Goal: Task Accomplishment & Management: Manage account settings

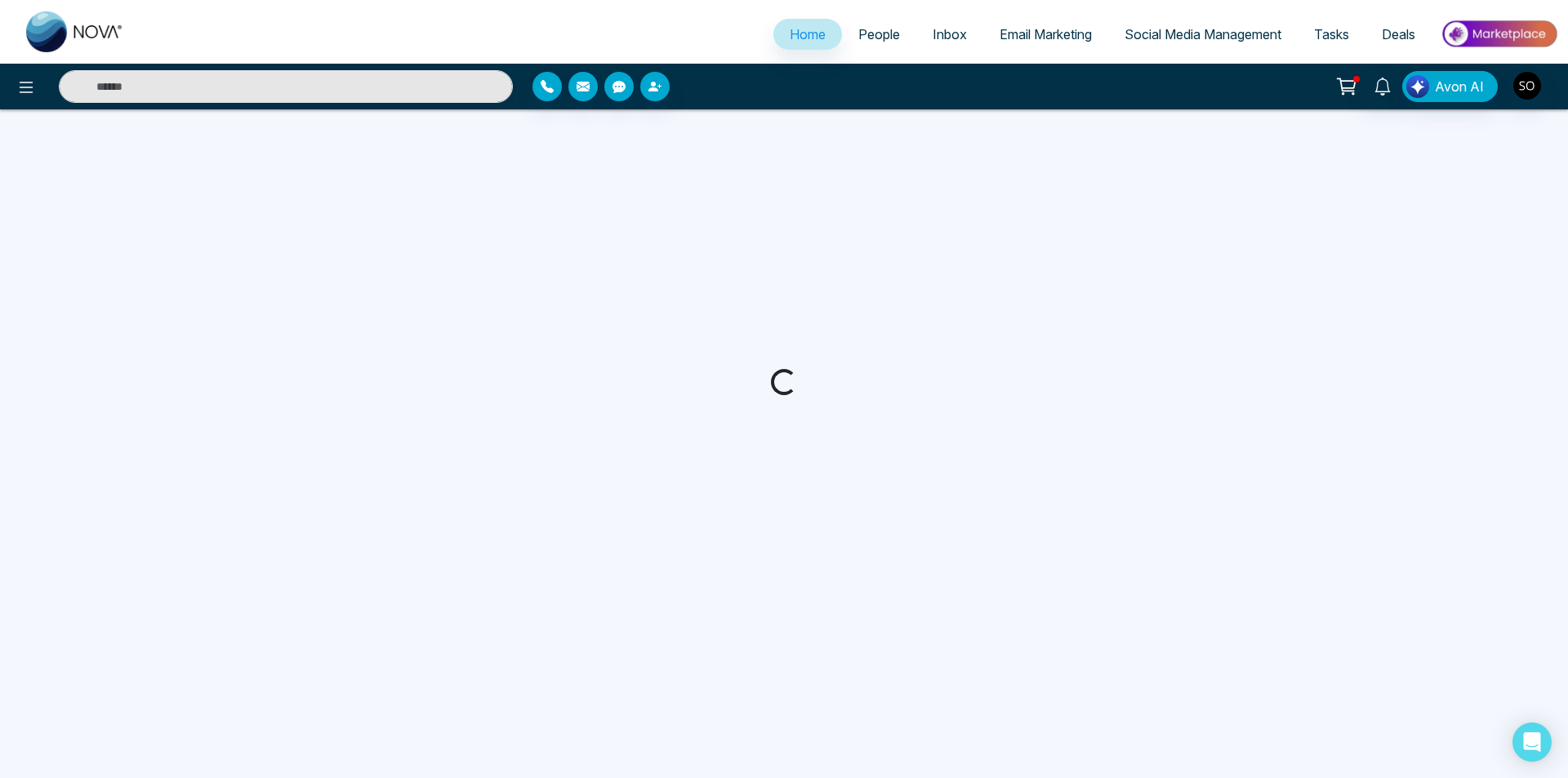
select select "*"
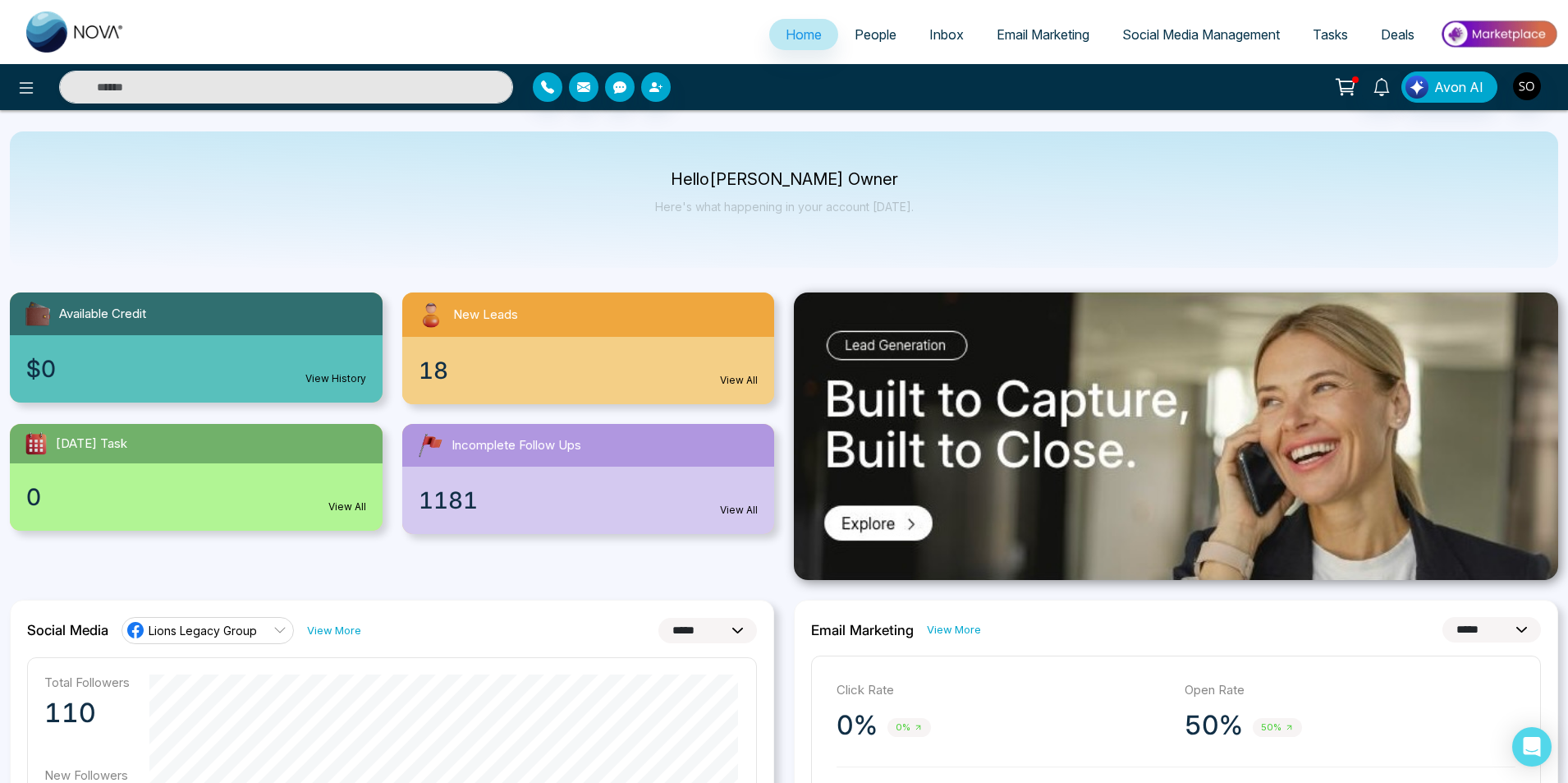
click at [868, 33] on span "People" at bounding box center [875, 34] width 42 height 17
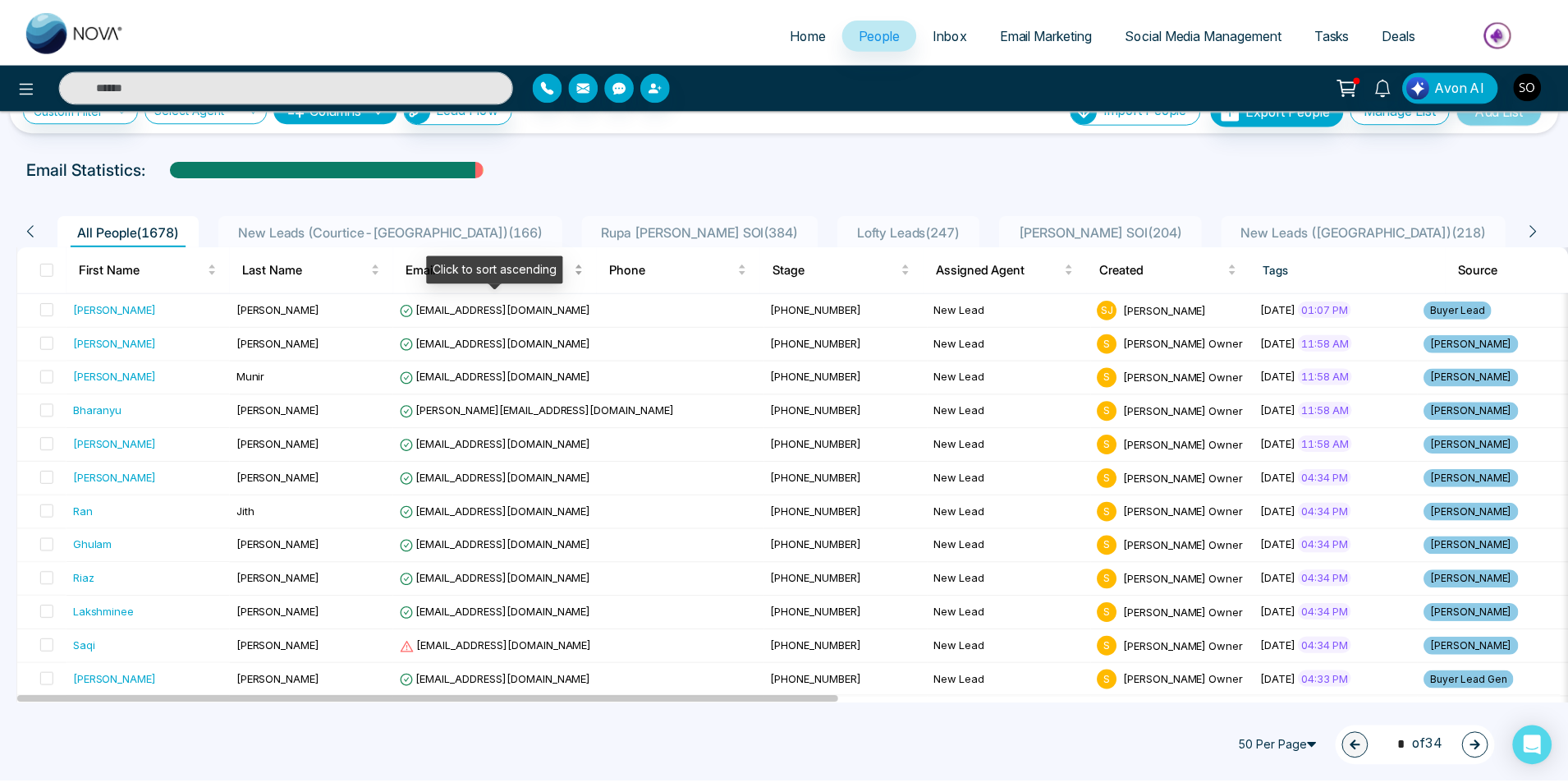
scroll to position [55, 0]
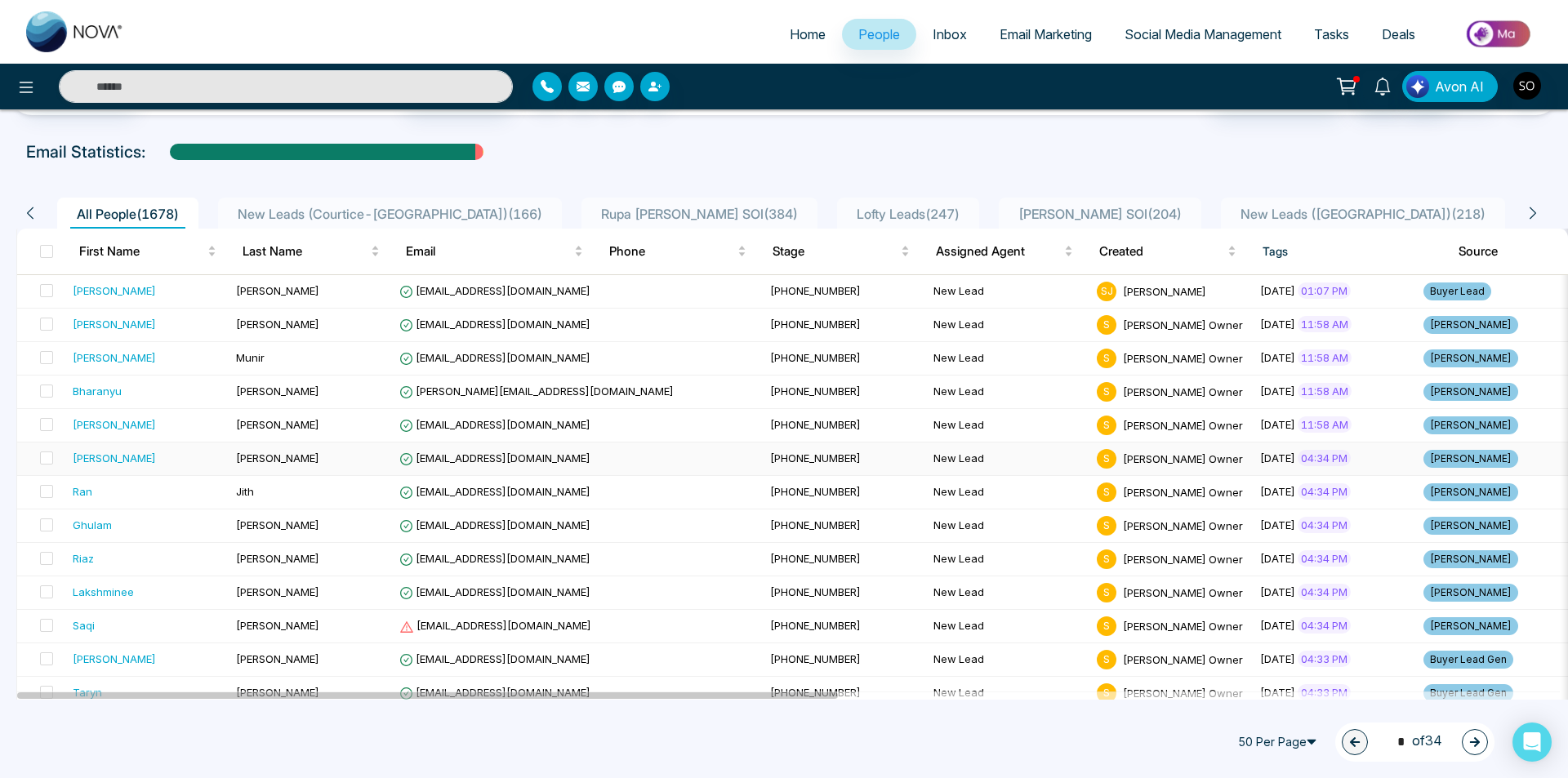
click at [133, 457] on div "[PERSON_NAME]" at bounding box center [148, 457] width 150 height 17
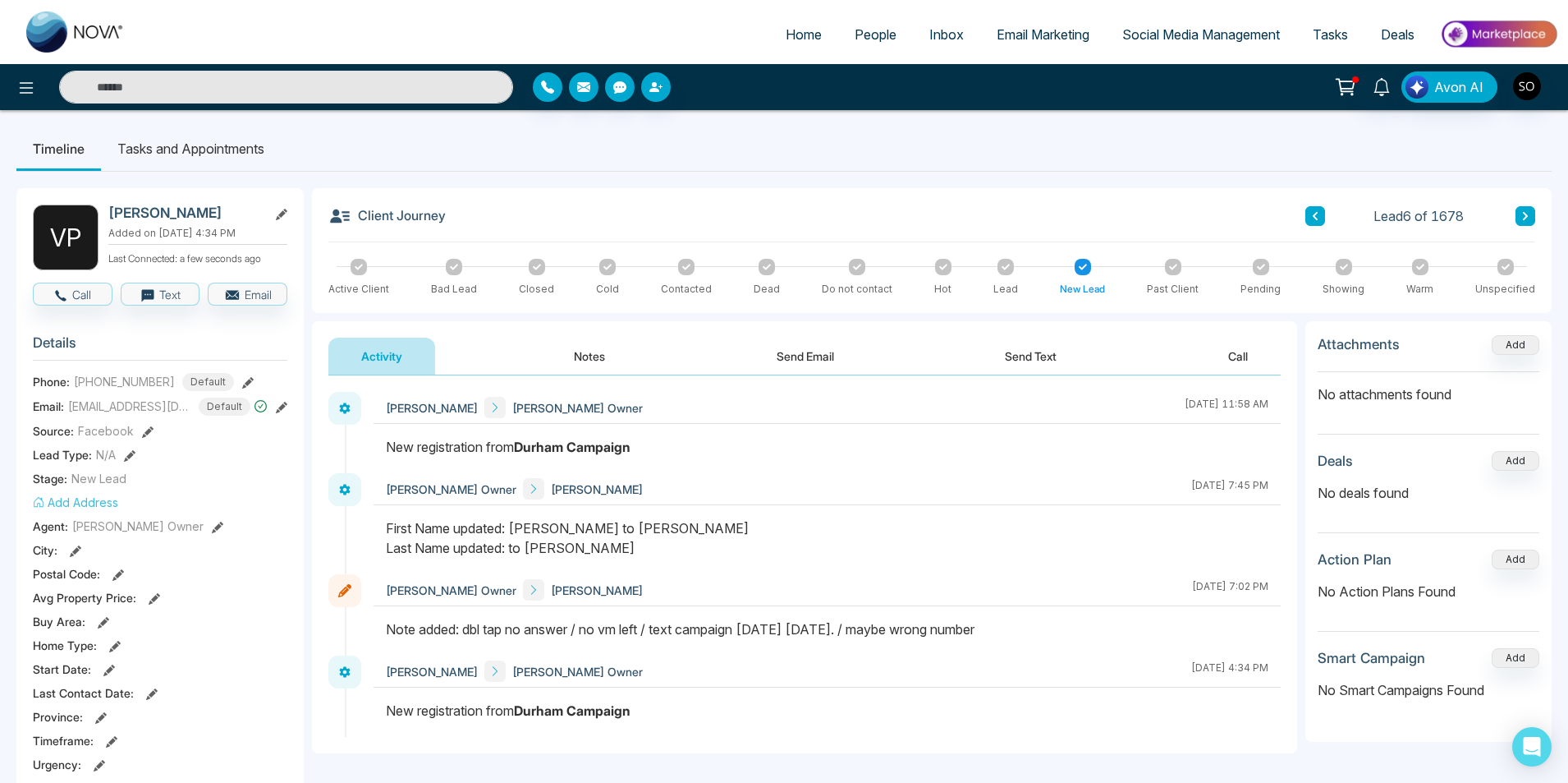
click at [854, 37] on span "People" at bounding box center [875, 34] width 42 height 17
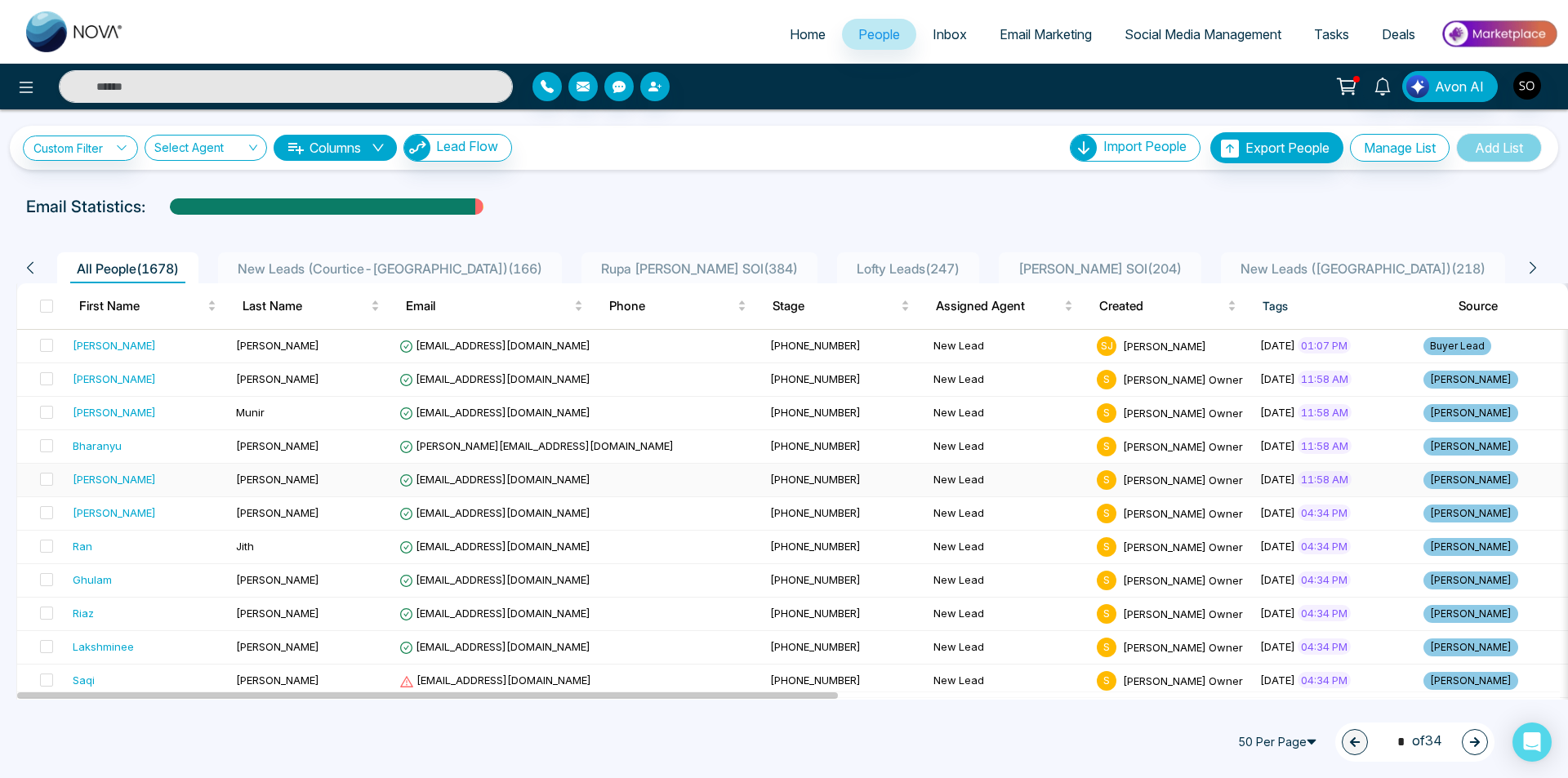
click at [764, 494] on td "[PHONE_NUMBER]" at bounding box center [845, 480] width 163 height 33
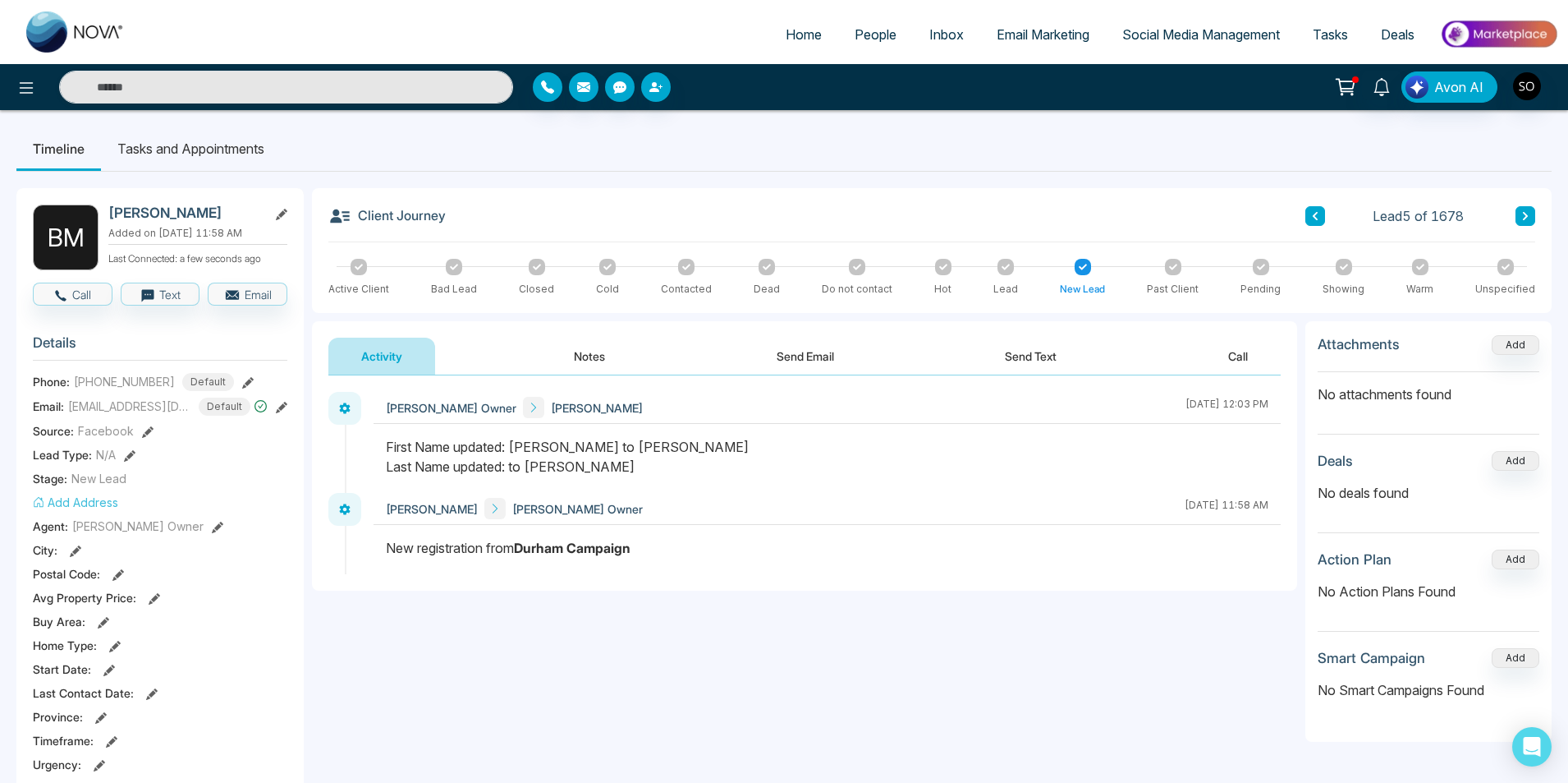
click at [598, 360] on button "Notes" at bounding box center [589, 356] width 97 height 37
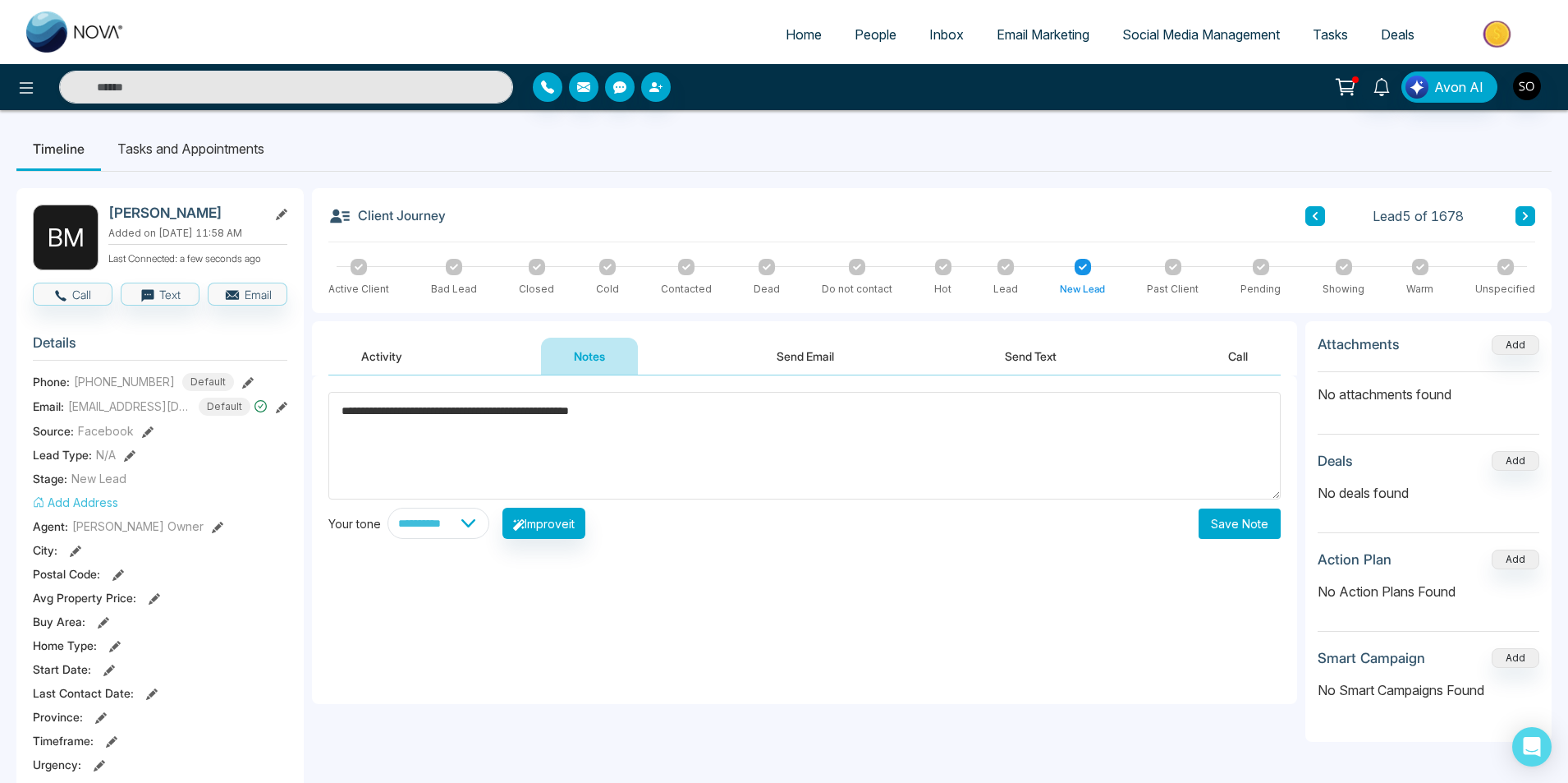
click at [581, 417] on textarea "**********" at bounding box center [805, 445] width 952 height 108
click at [577, 415] on textarea "**********" at bounding box center [805, 445] width 952 height 108
type textarea "**********"
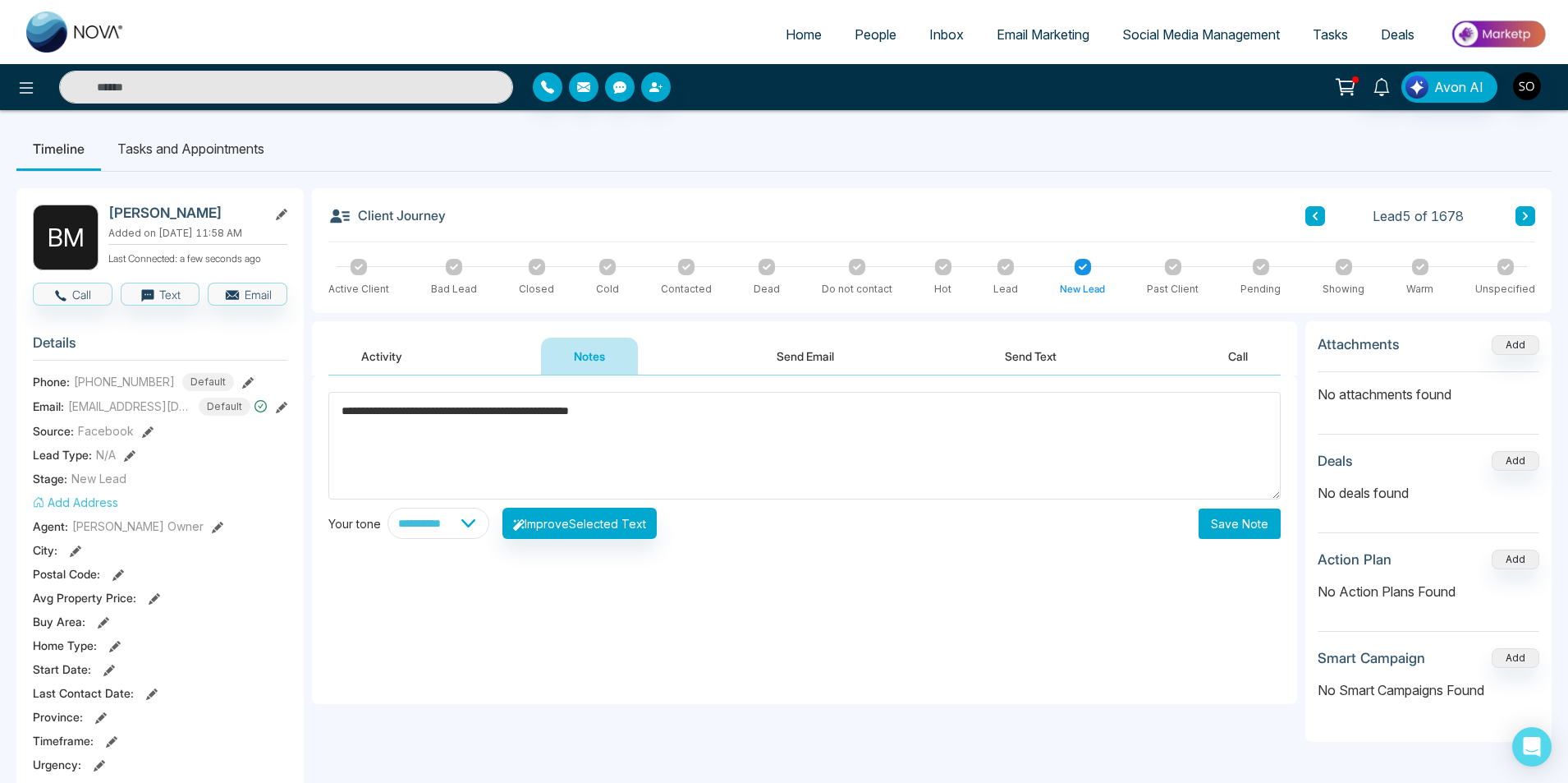
click at [1252, 528] on button "Save Note" at bounding box center [1240, 523] width 82 height 31
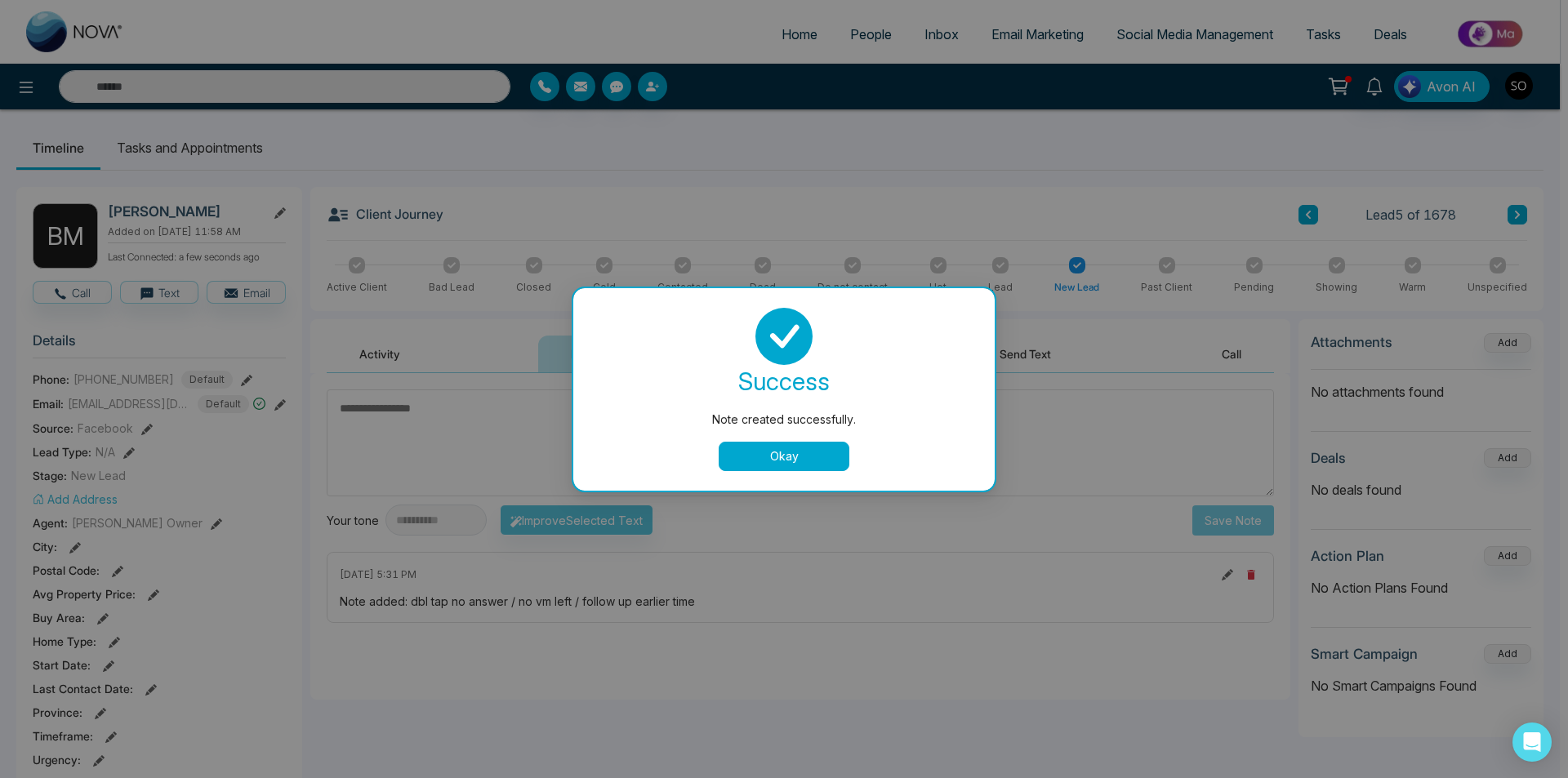
click at [791, 462] on button "Okay" at bounding box center [784, 456] width 130 height 30
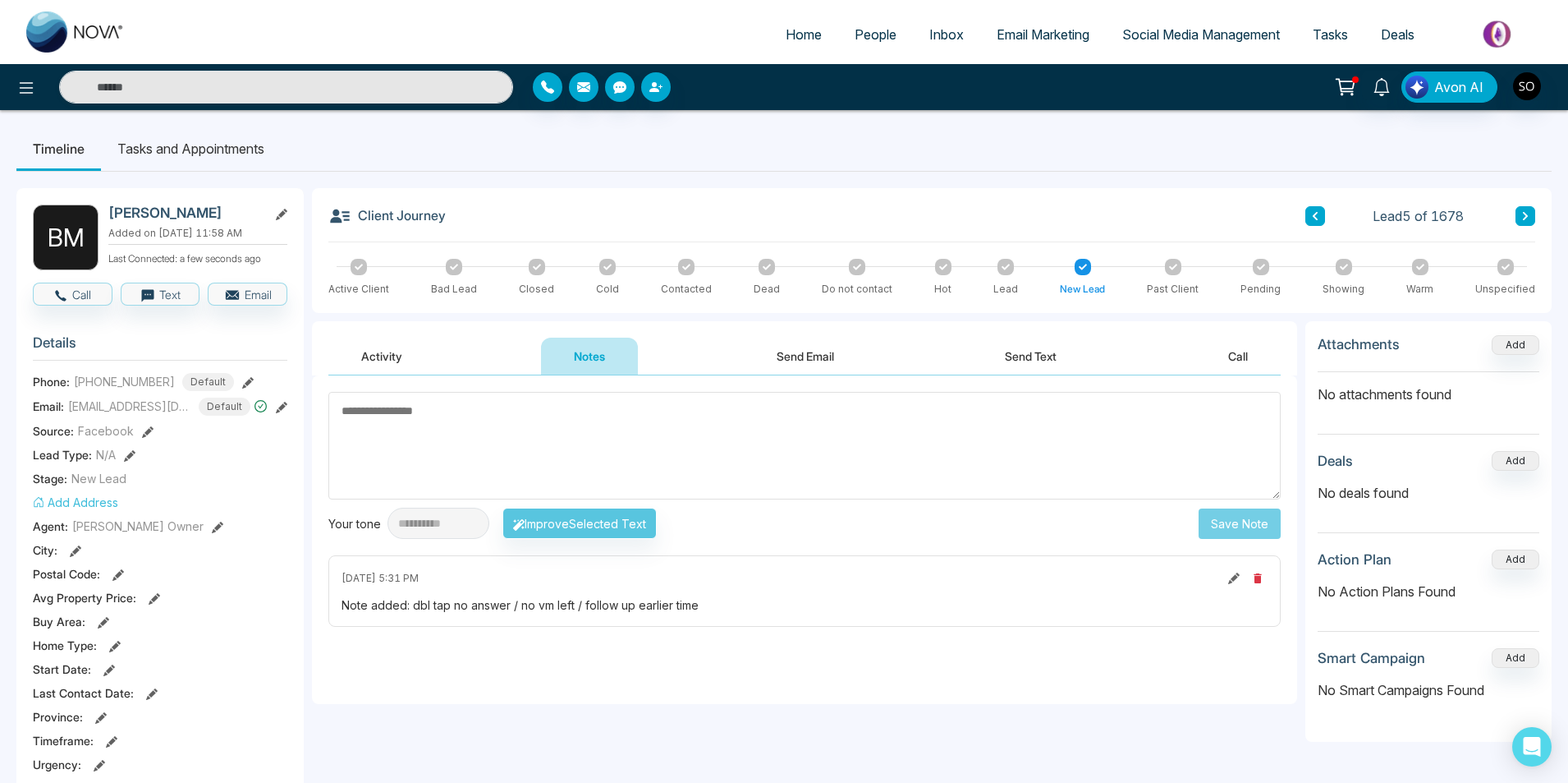
click at [1323, 211] on button at bounding box center [1315, 216] width 20 height 20
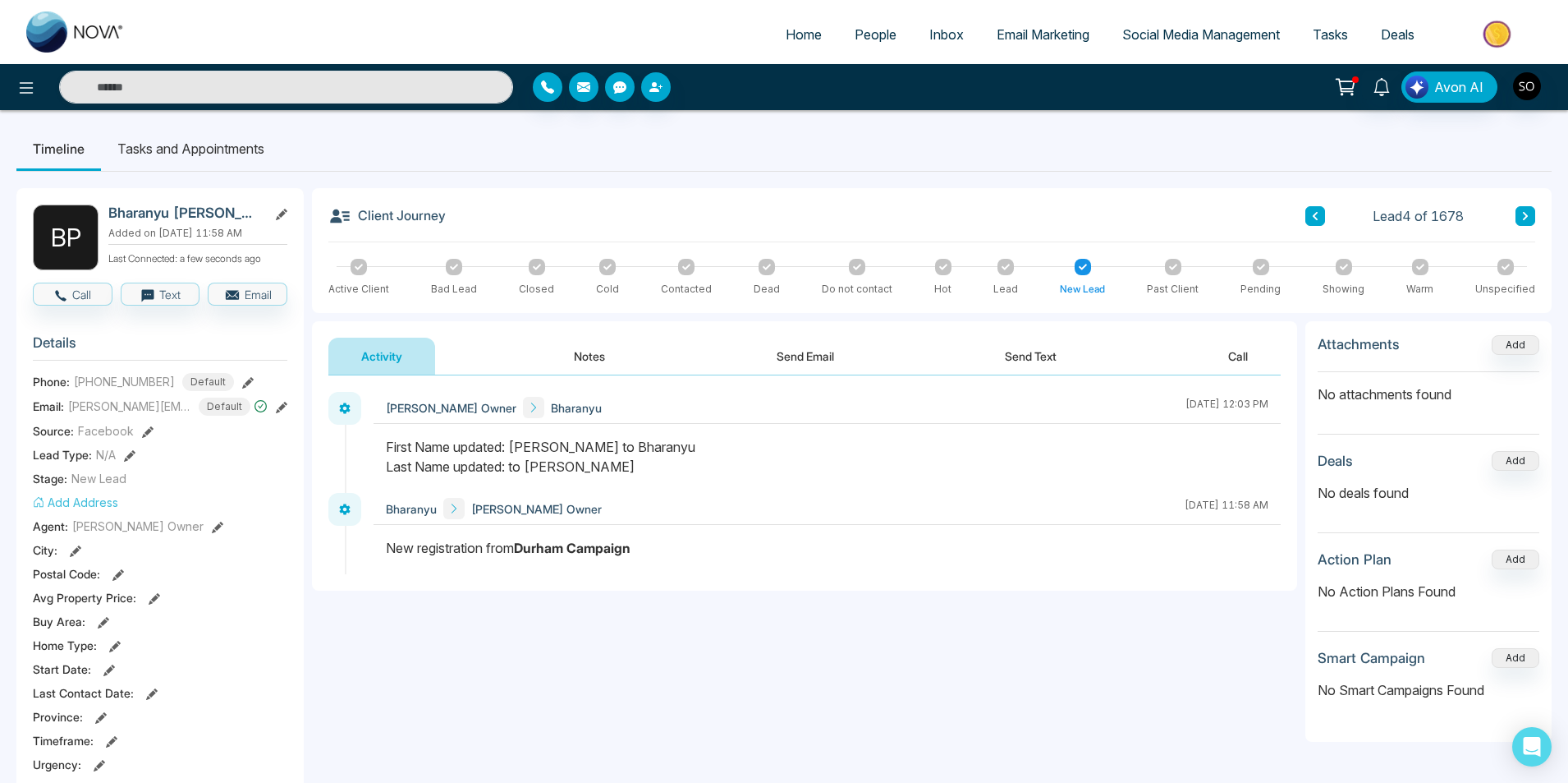
click at [589, 349] on button "Notes" at bounding box center [589, 356] width 97 height 37
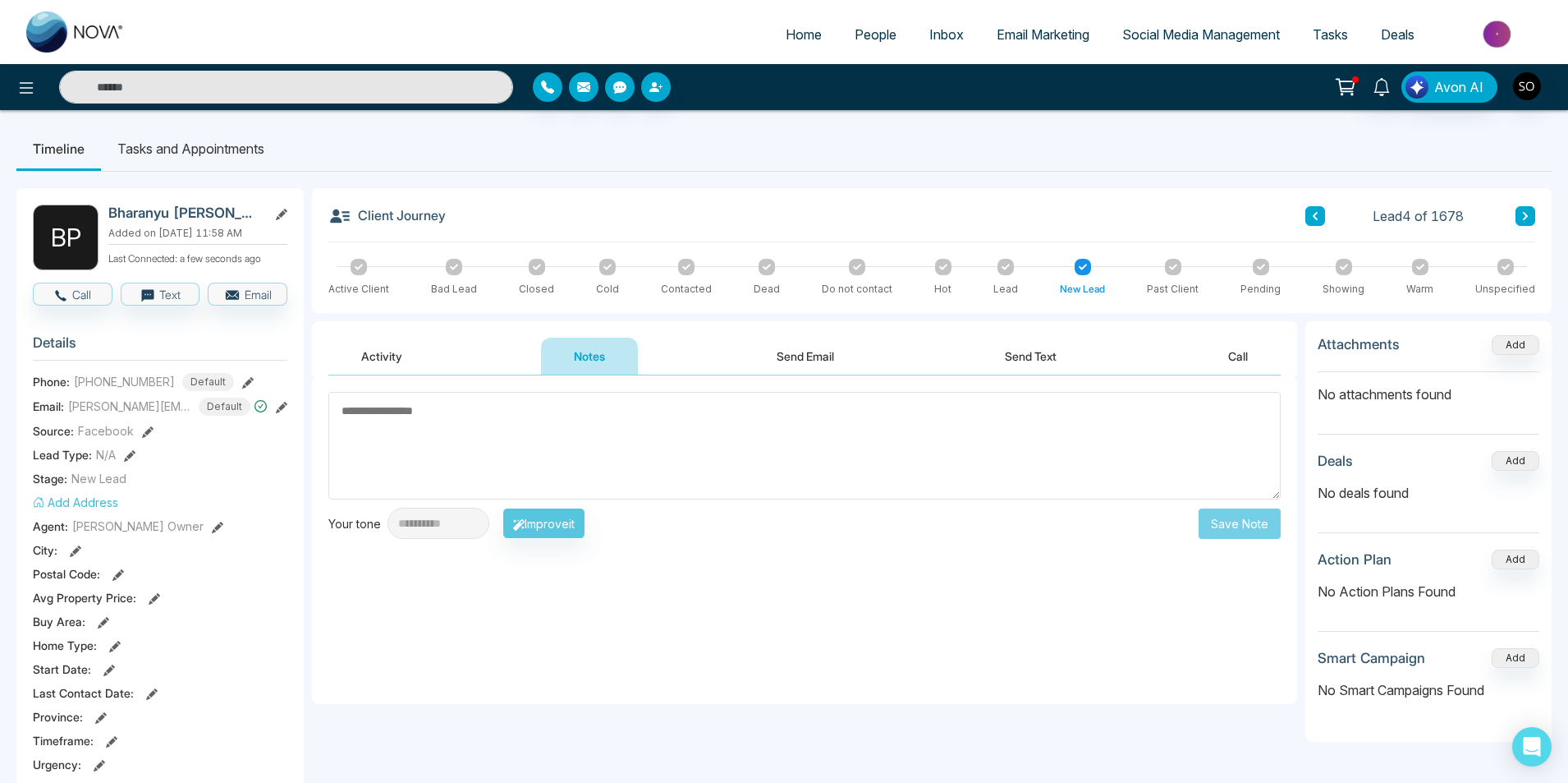
click at [437, 423] on textarea at bounding box center [805, 445] width 952 height 108
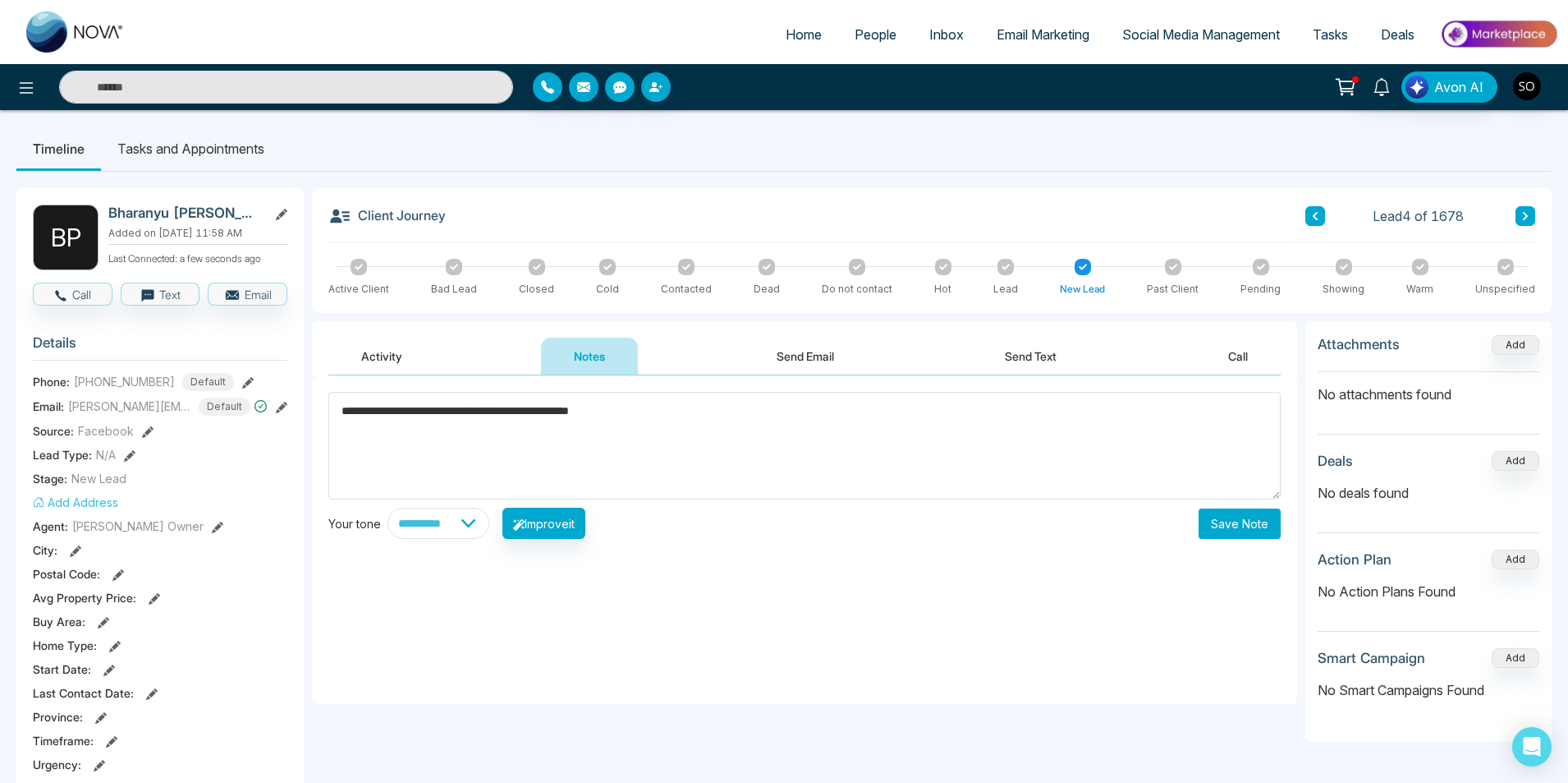
type textarea "**********"
click at [1206, 523] on button "Save Note" at bounding box center [1240, 523] width 82 height 31
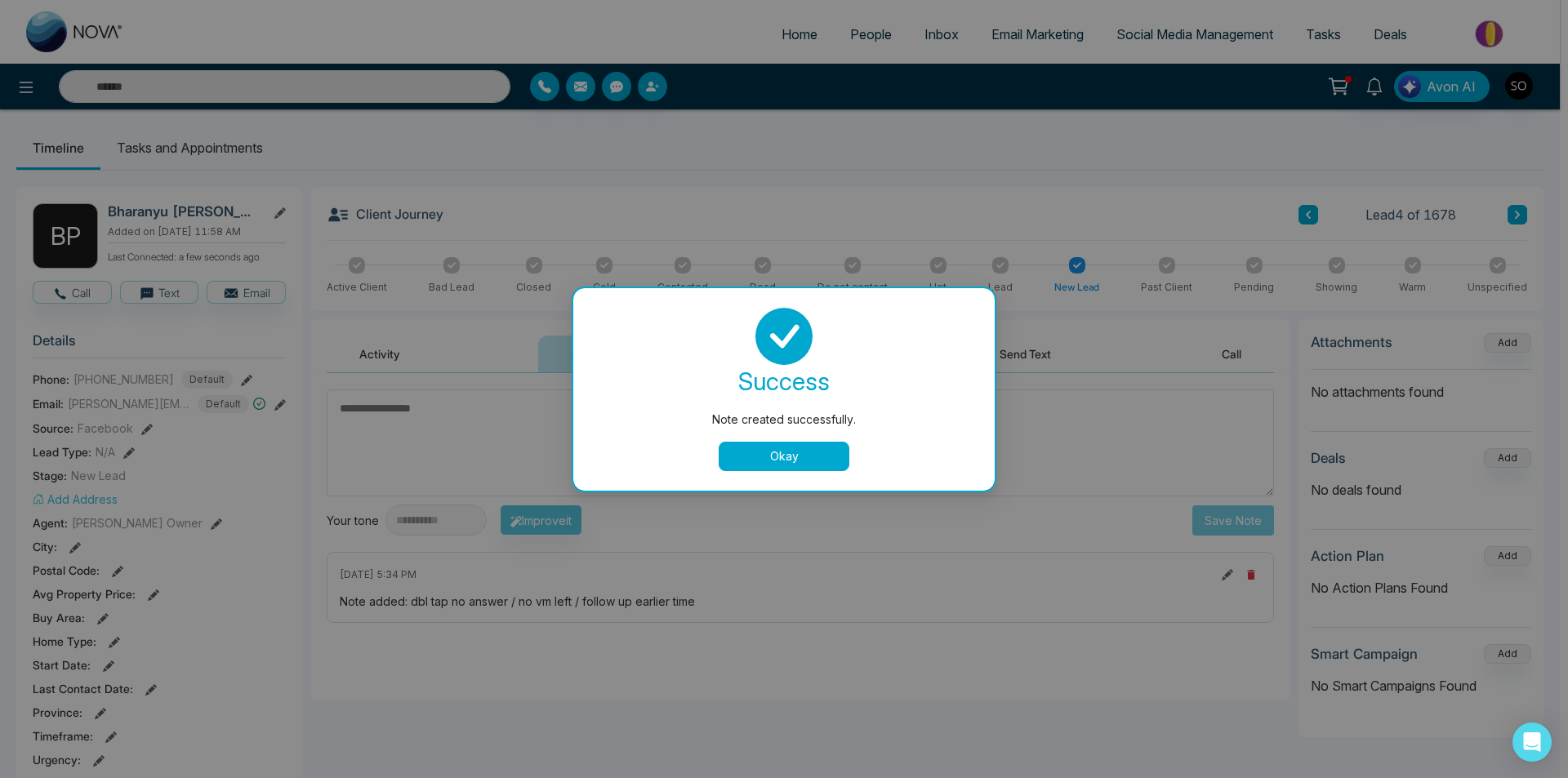
click at [810, 458] on button "Okay" at bounding box center [784, 456] width 130 height 30
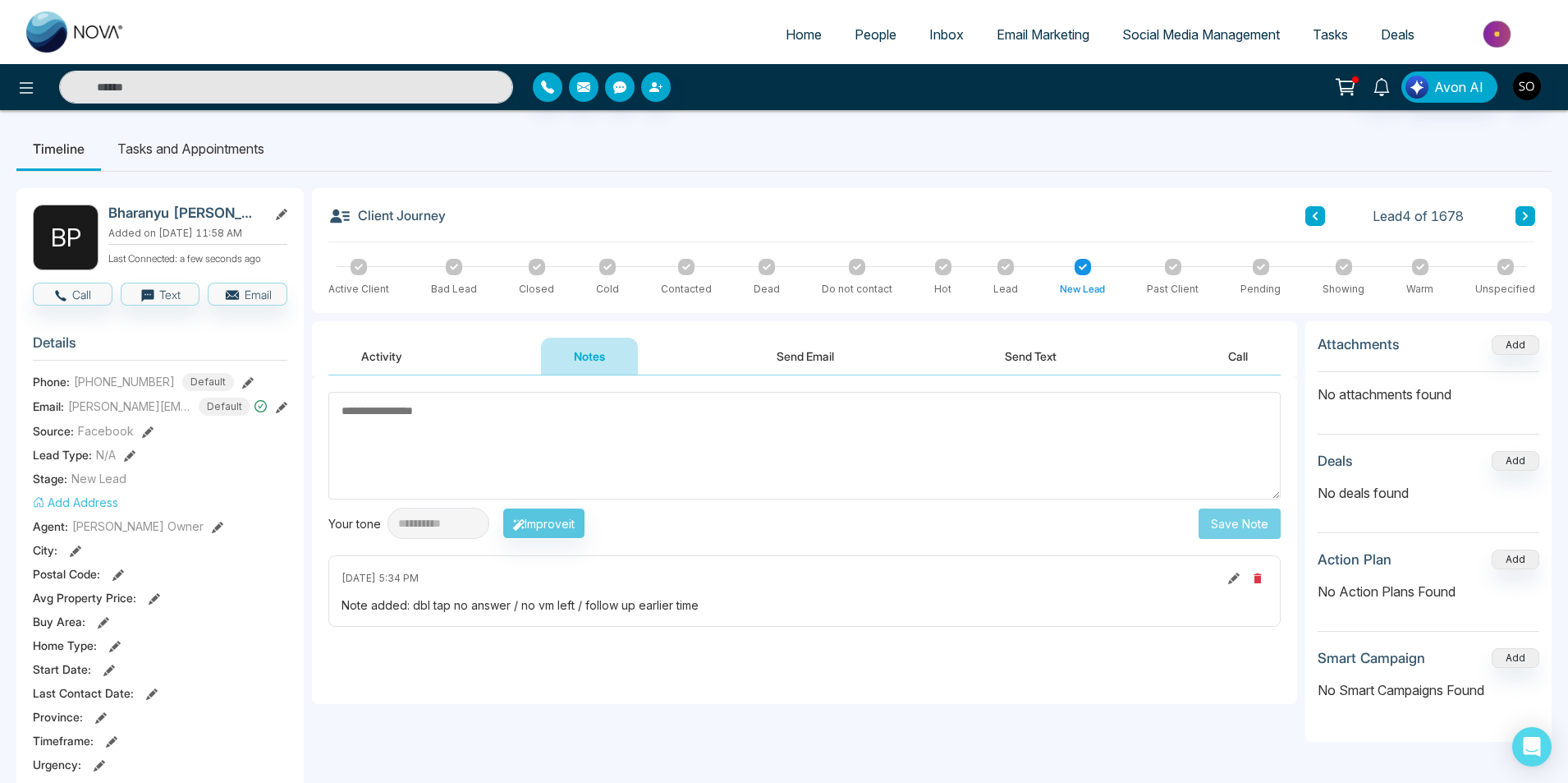
click at [1315, 209] on button at bounding box center [1315, 216] width 20 height 20
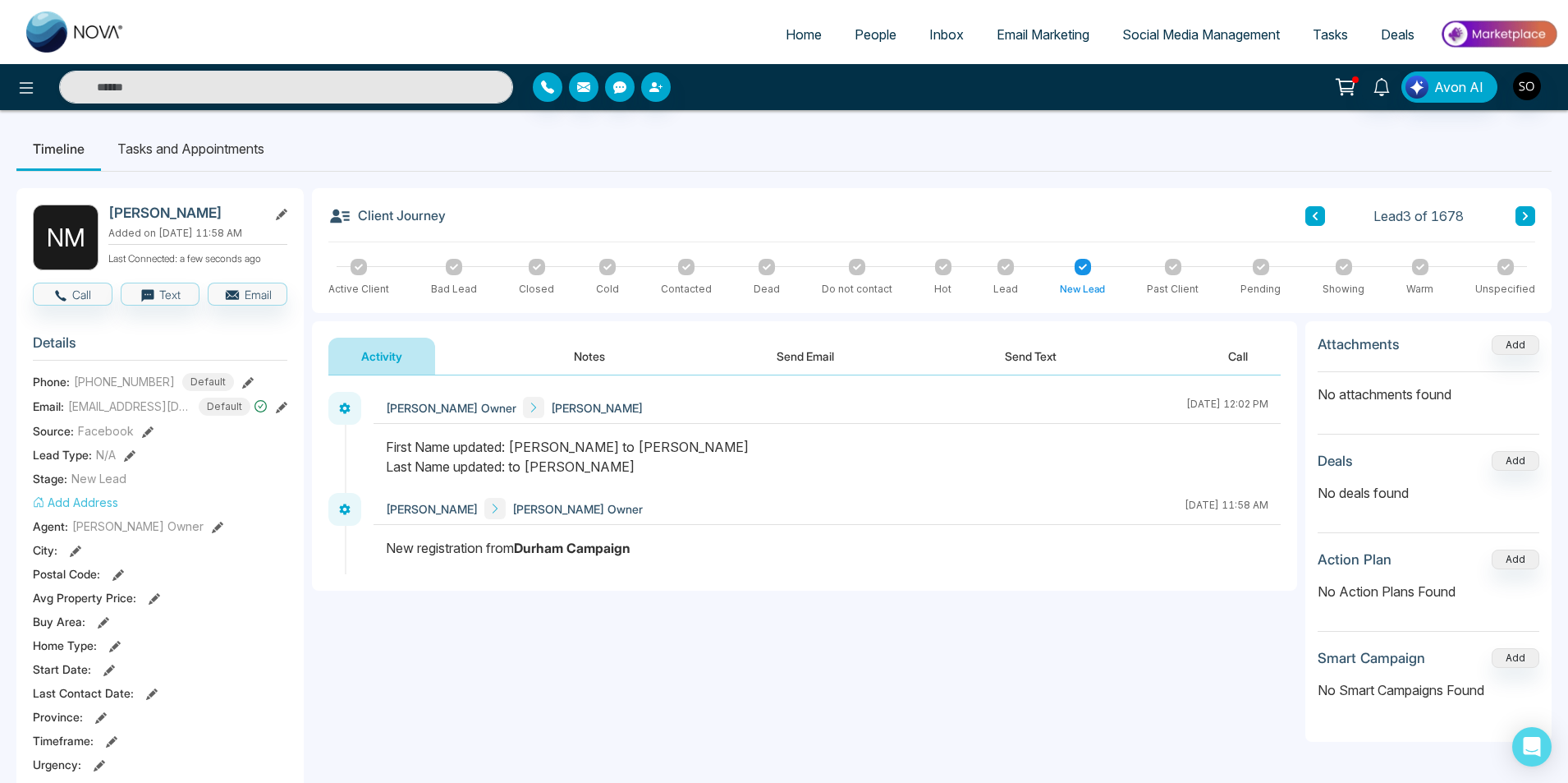
click at [598, 349] on button "Notes" at bounding box center [589, 356] width 97 height 37
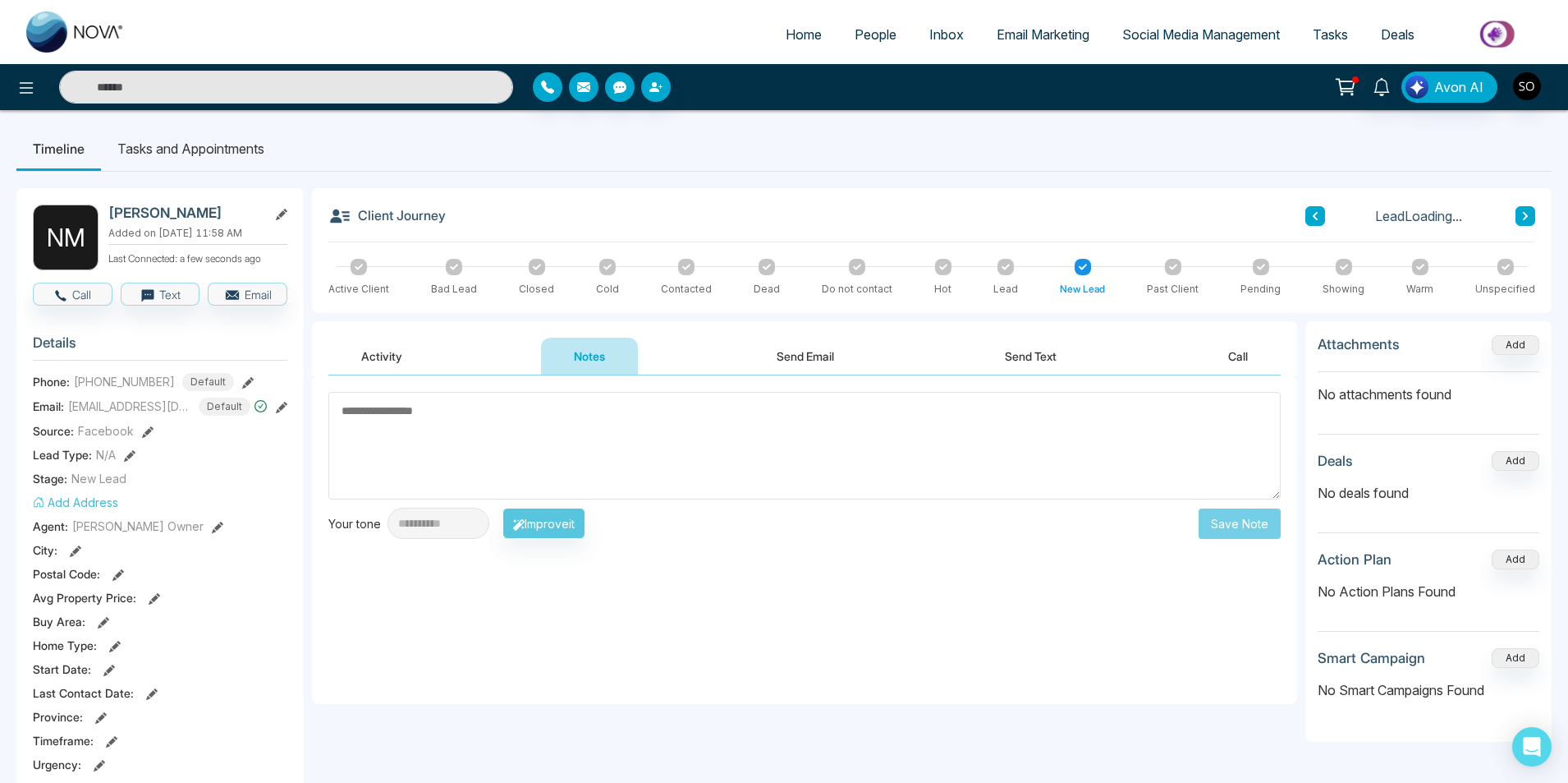
click at [498, 438] on textarea at bounding box center [805, 445] width 952 height 108
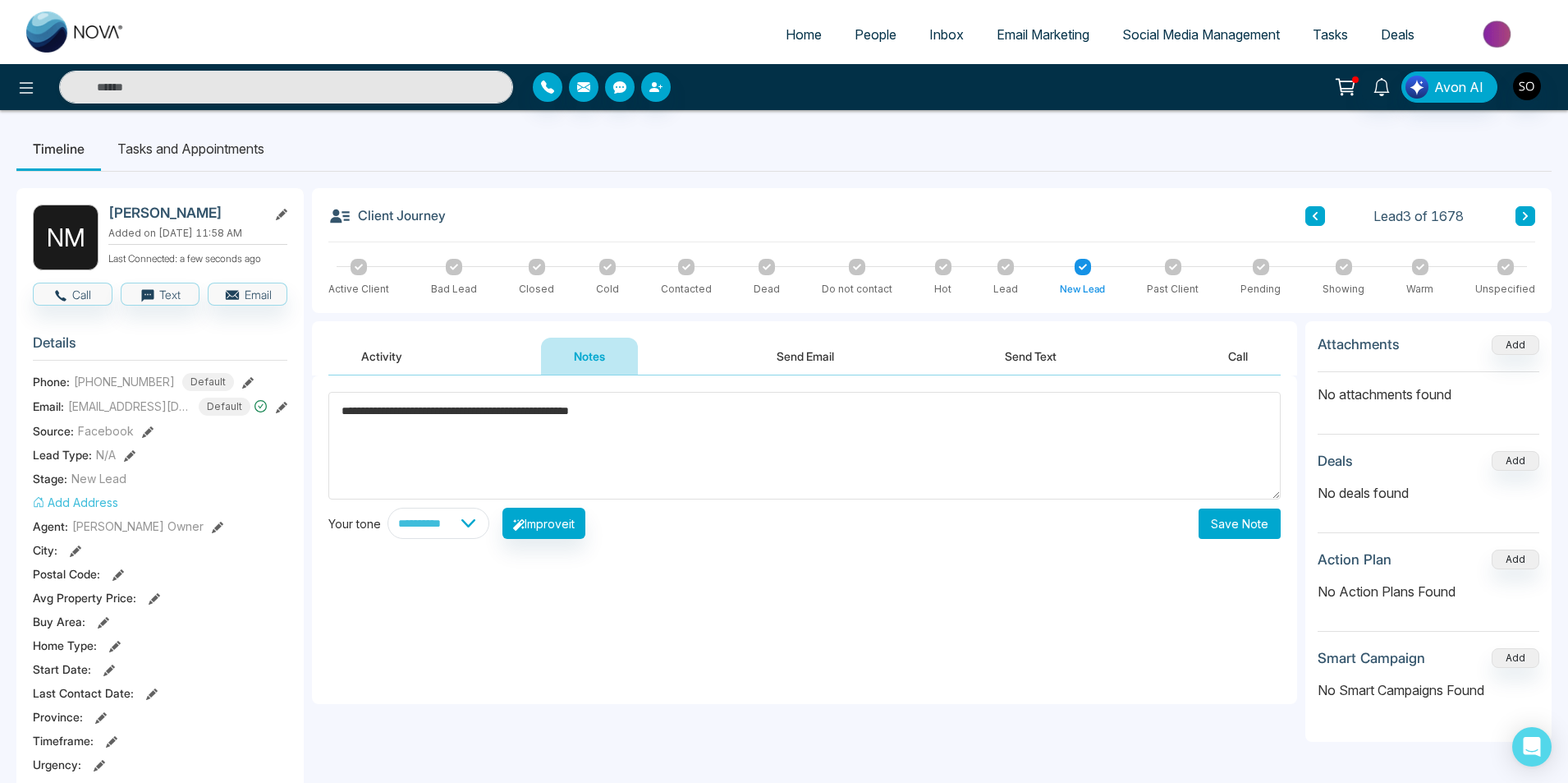
type textarea "**********"
click at [1231, 524] on button "Save Note" at bounding box center [1240, 523] width 82 height 31
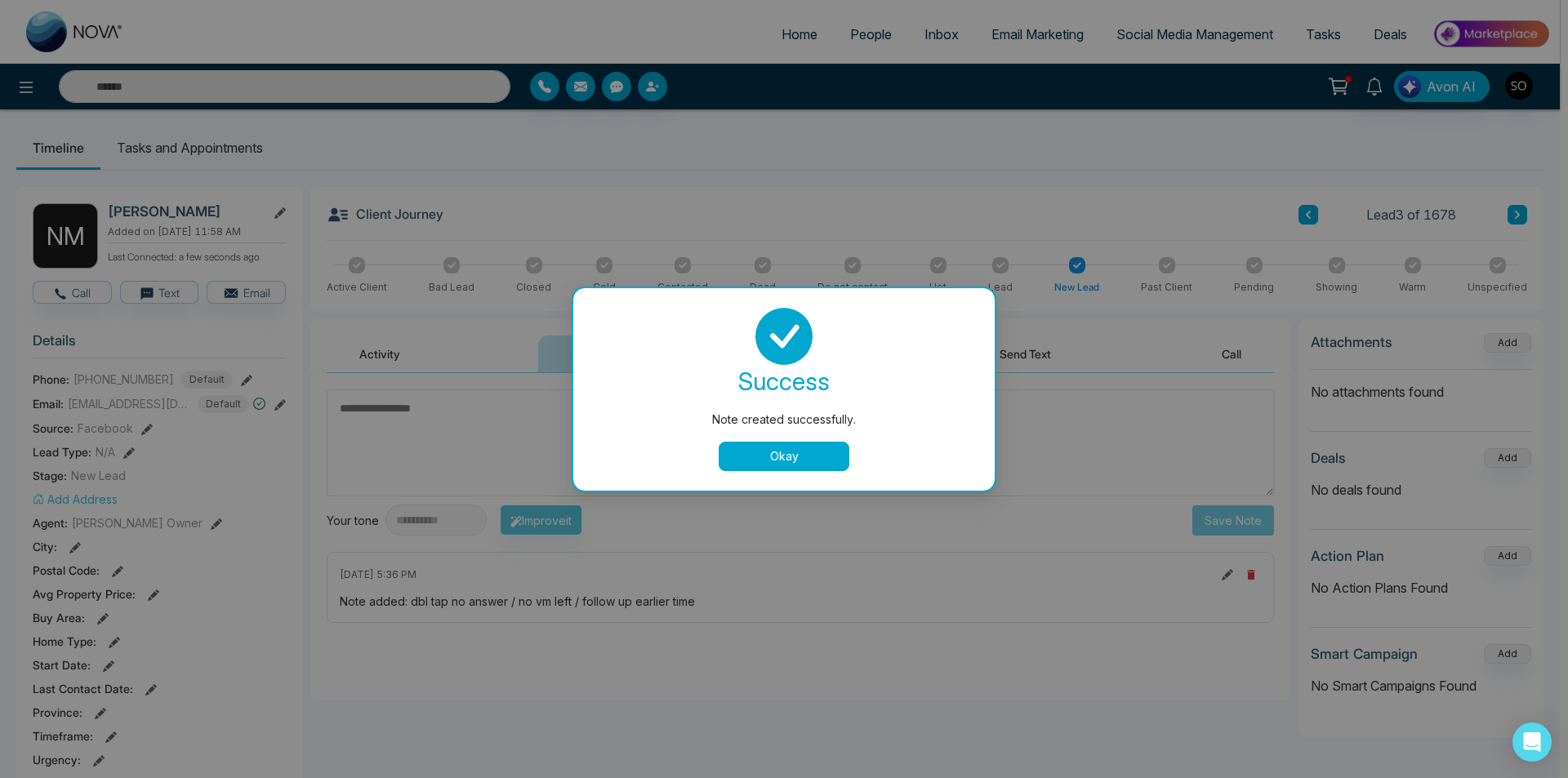
click at [808, 455] on button "Okay" at bounding box center [784, 456] width 130 height 30
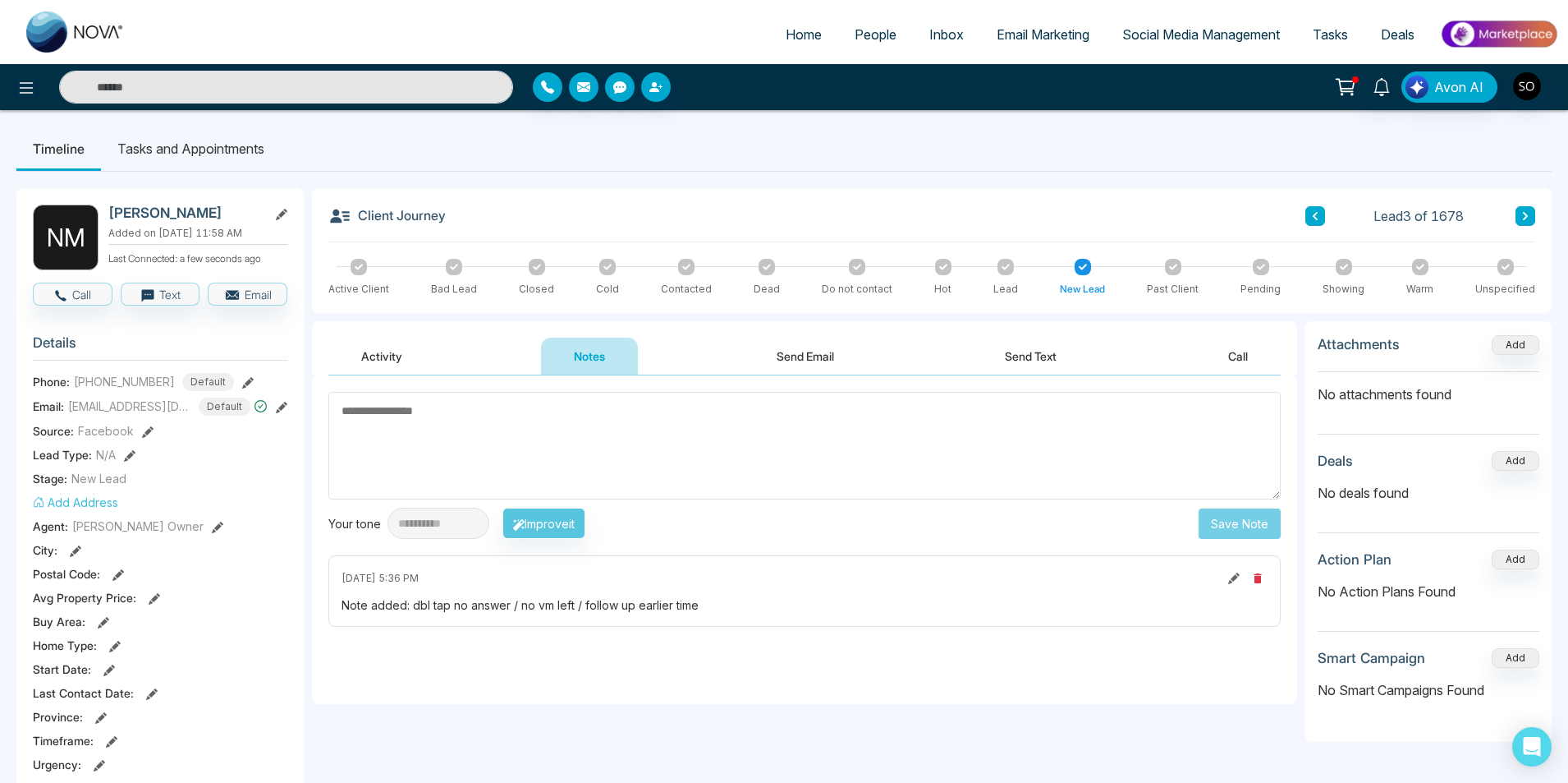
click at [1312, 213] on icon at bounding box center [1315, 215] width 8 height 10
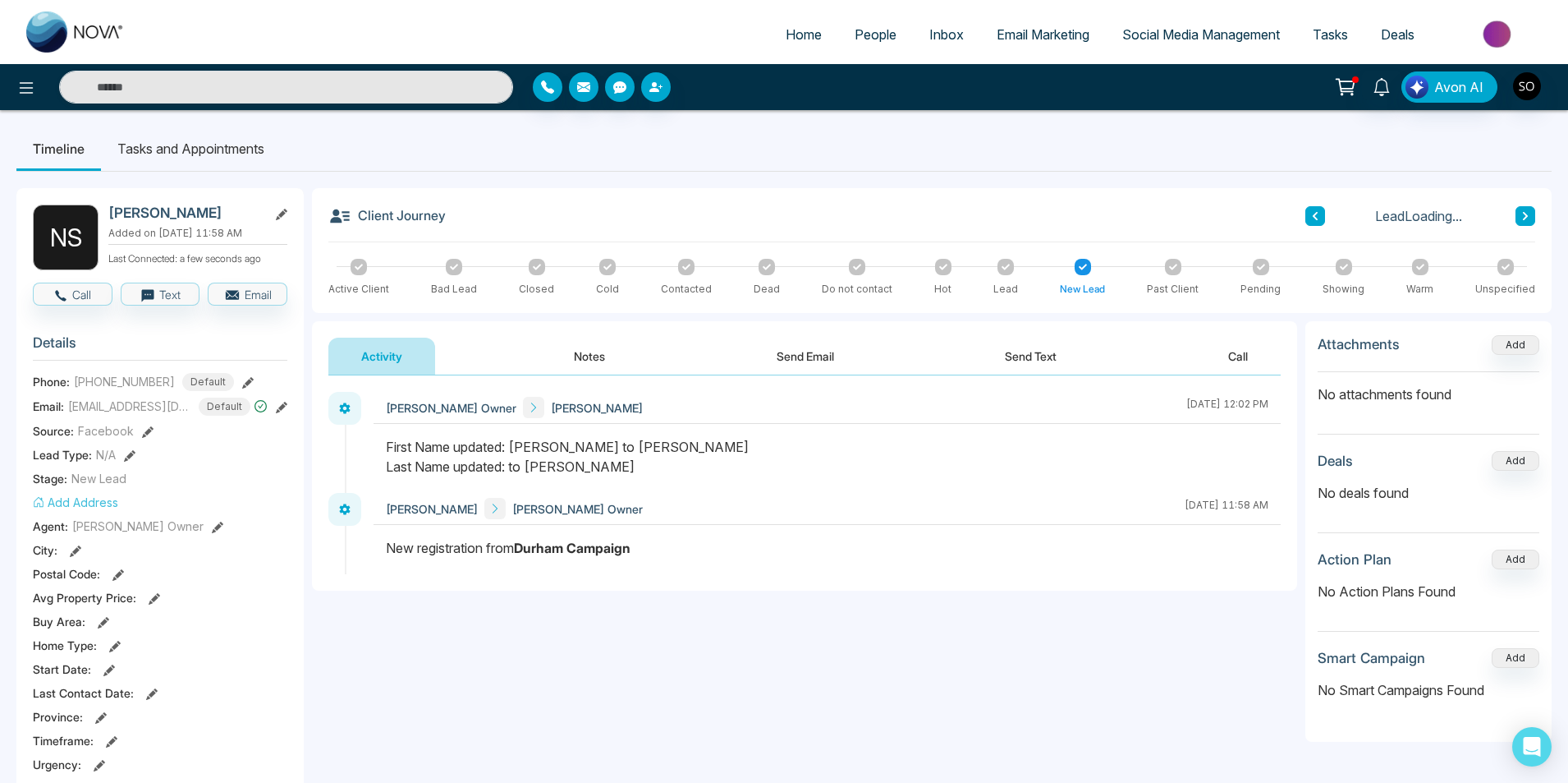
click at [611, 375] on div "[PERSON_NAME] Owner [PERSON_NAME] [DATE] 12:02 PM [PERSON_NAME] [PERSON_NAME] O…" at bounding box center [805, 483] width 986 height 215
click at [593, 362] on button "Notes" at bounding box center [589, 356] width 97 height 37
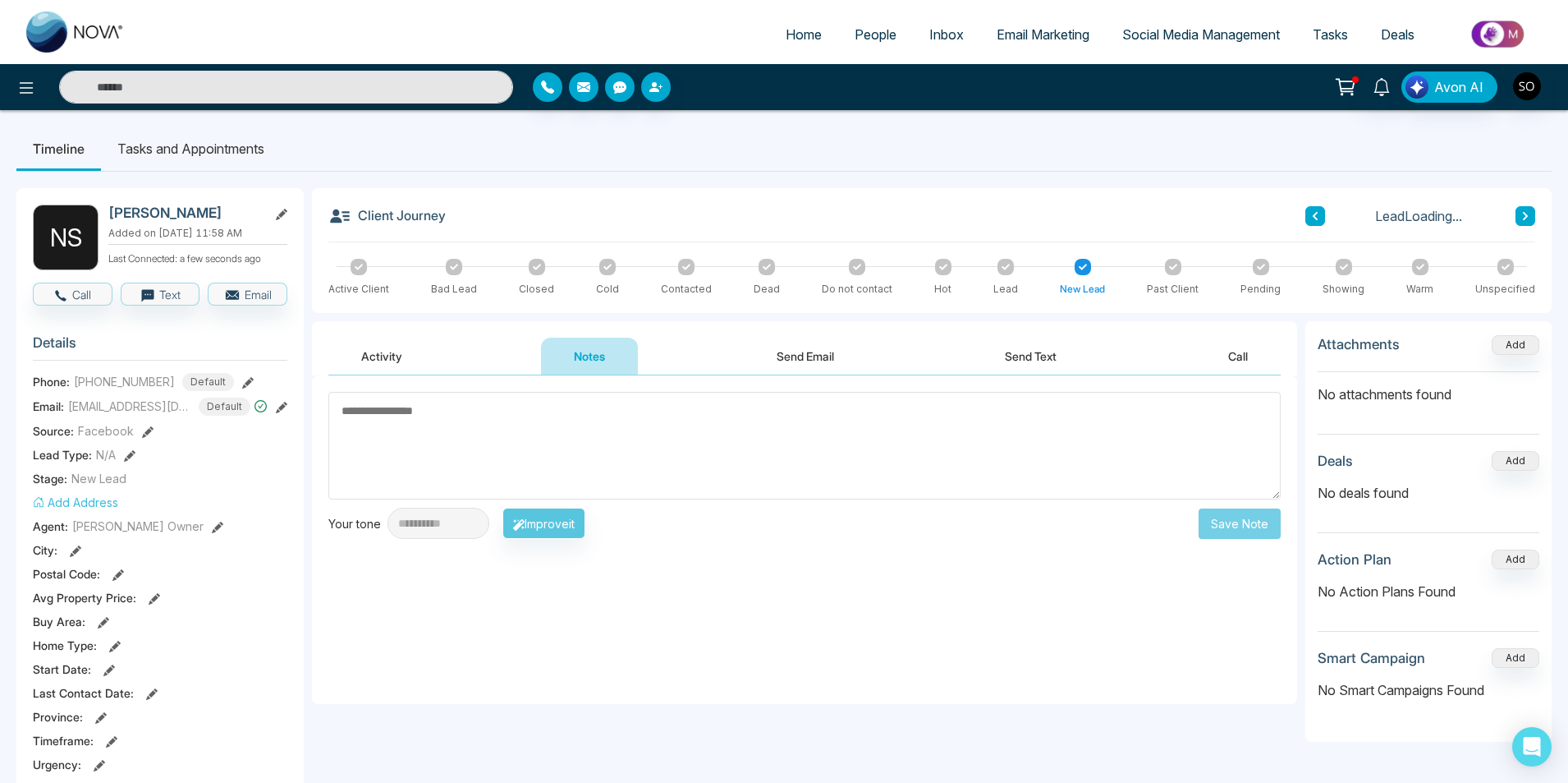
click at [477, 455] on textarea at bounding box center [805, 445] width 952 height 108
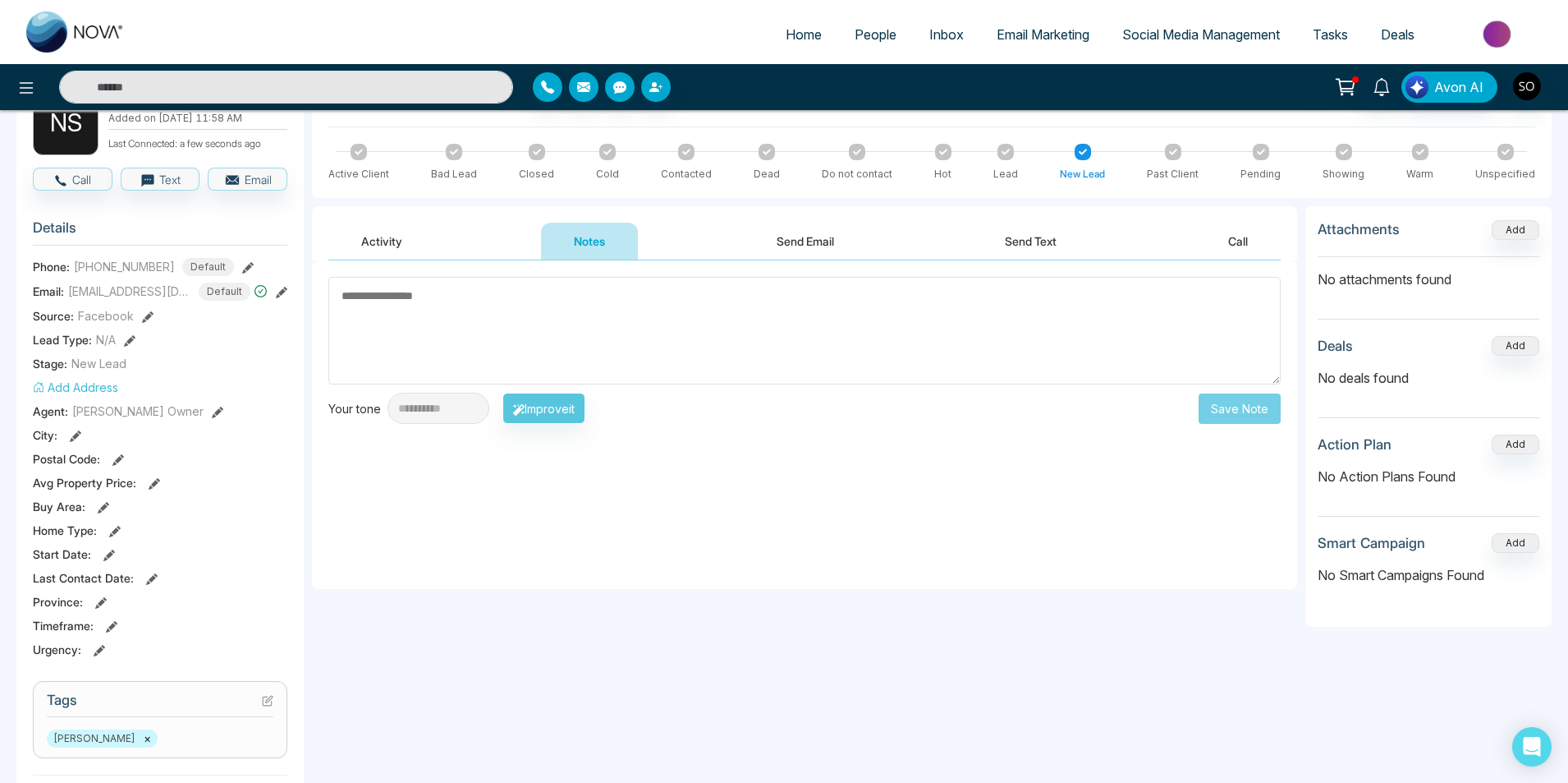
scroll to position [55, 0]
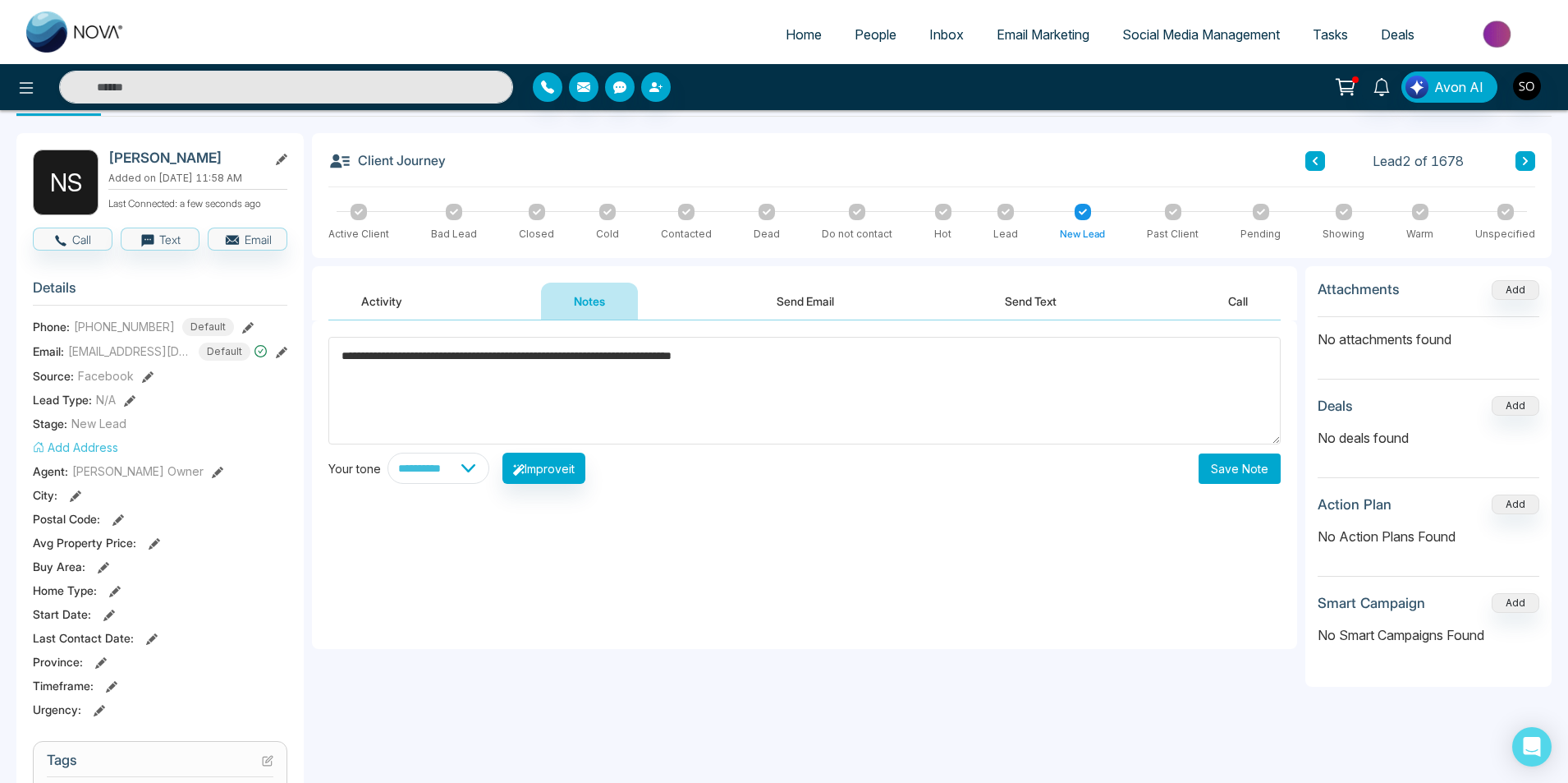
type textarea "**********"
click at [1264, 465] on button "Save Note" at bounding box center [1240, 468] width 82 height 31
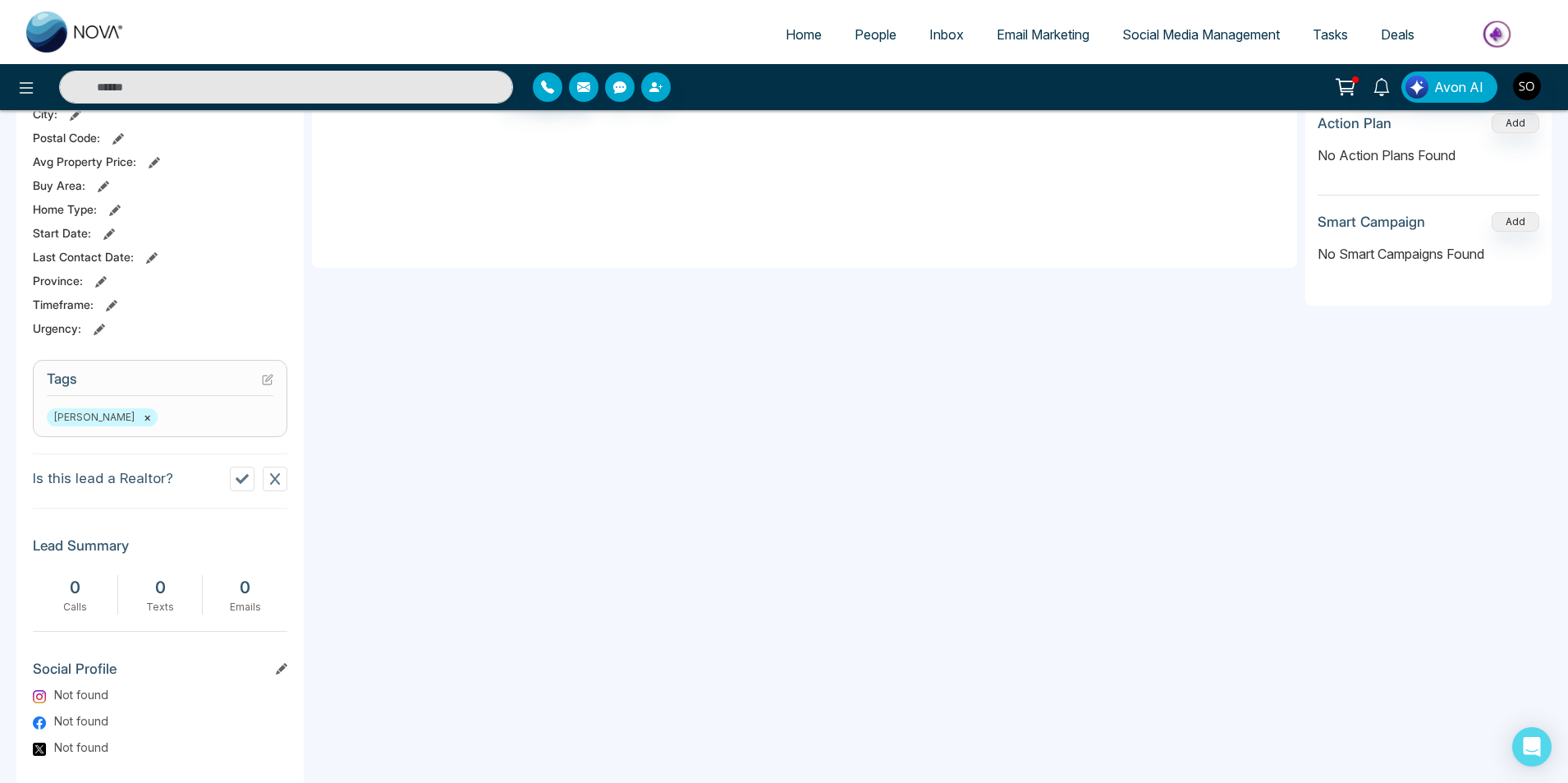
scroll to position [437, 0]
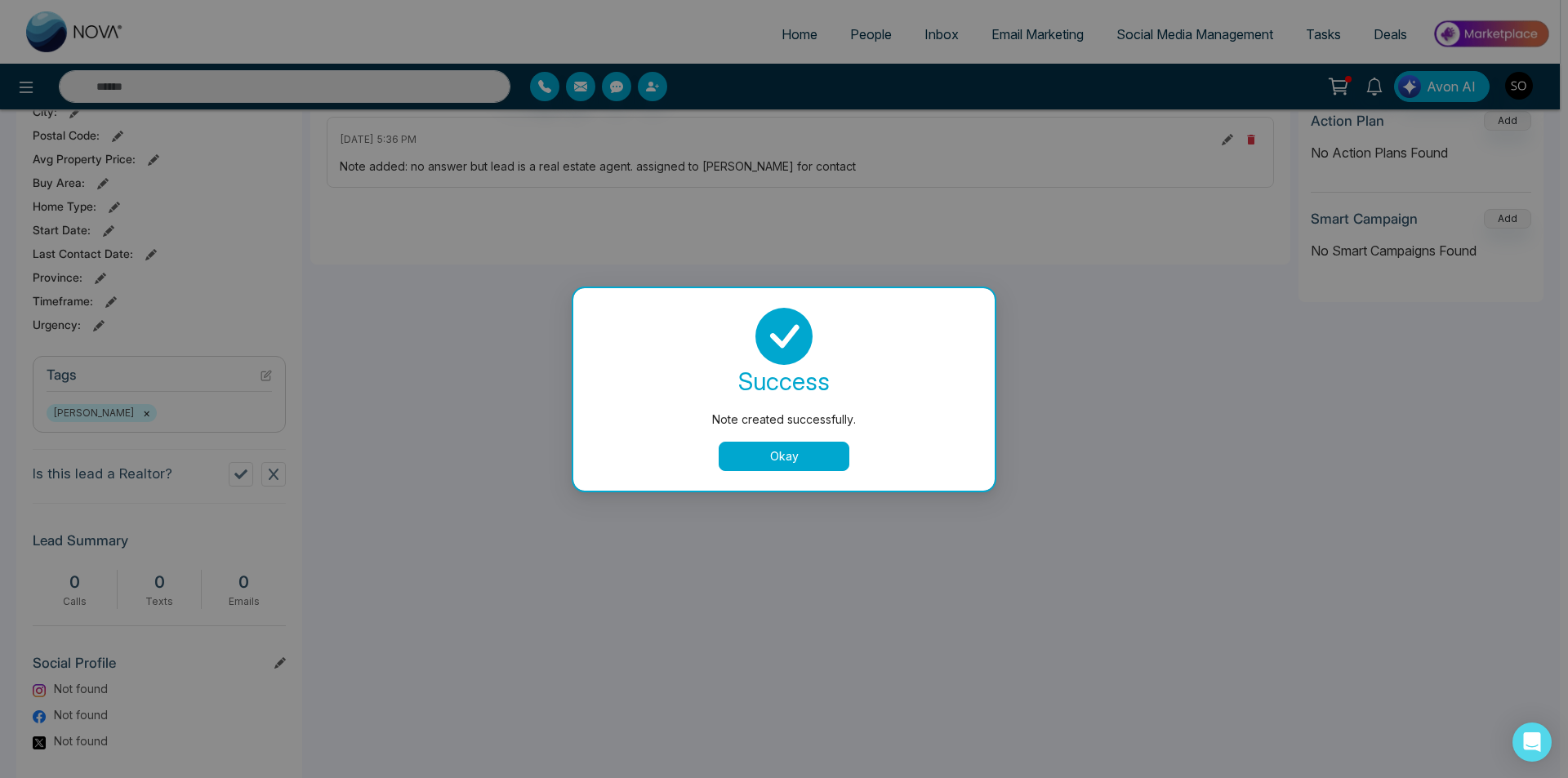
click at [783, 455] on button "Okay" at bounding box center [784, 456] width 130 height 30
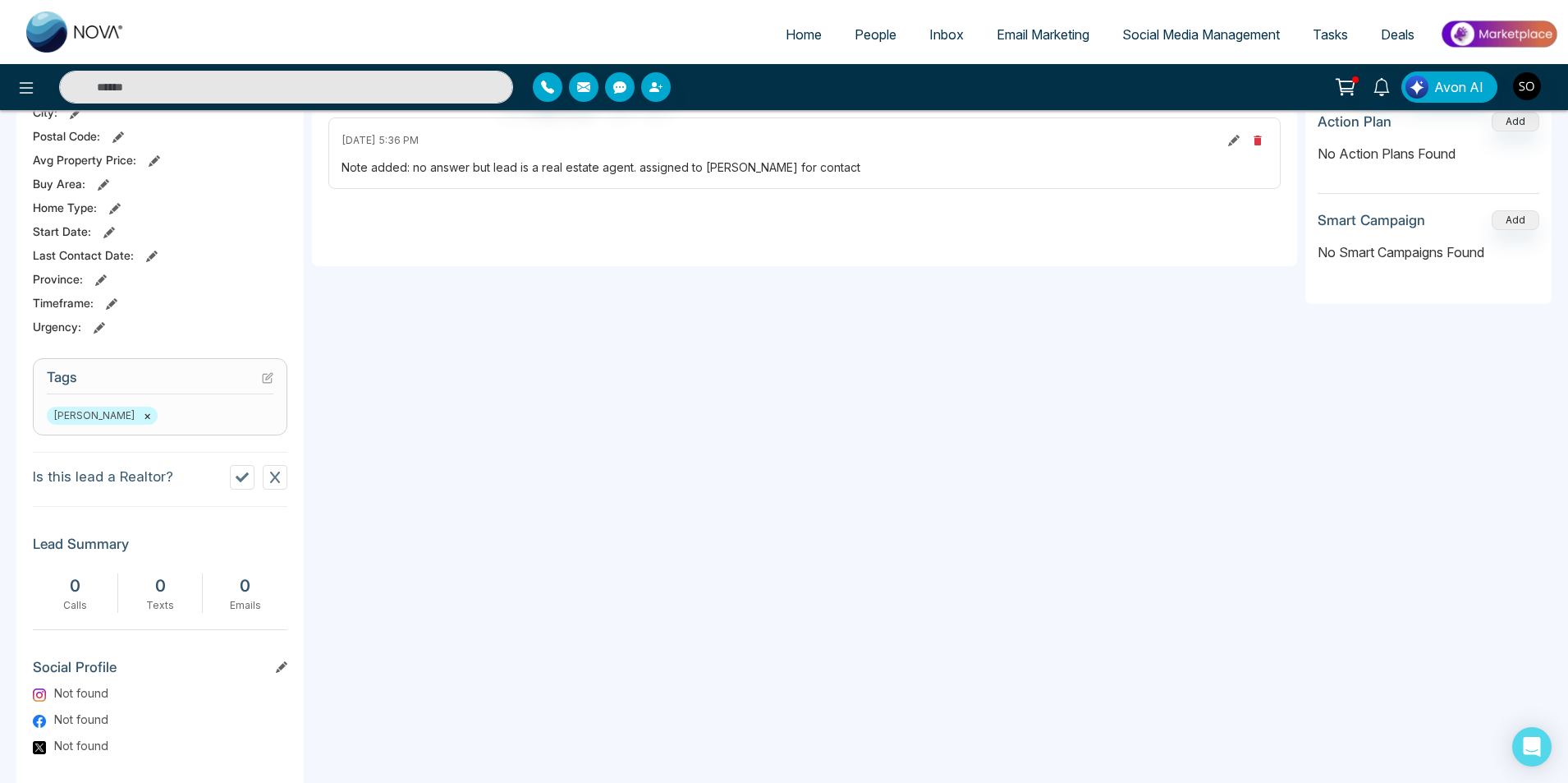
click at [244, 484] on icon at bounding box center [241, 477] width 13 height 13
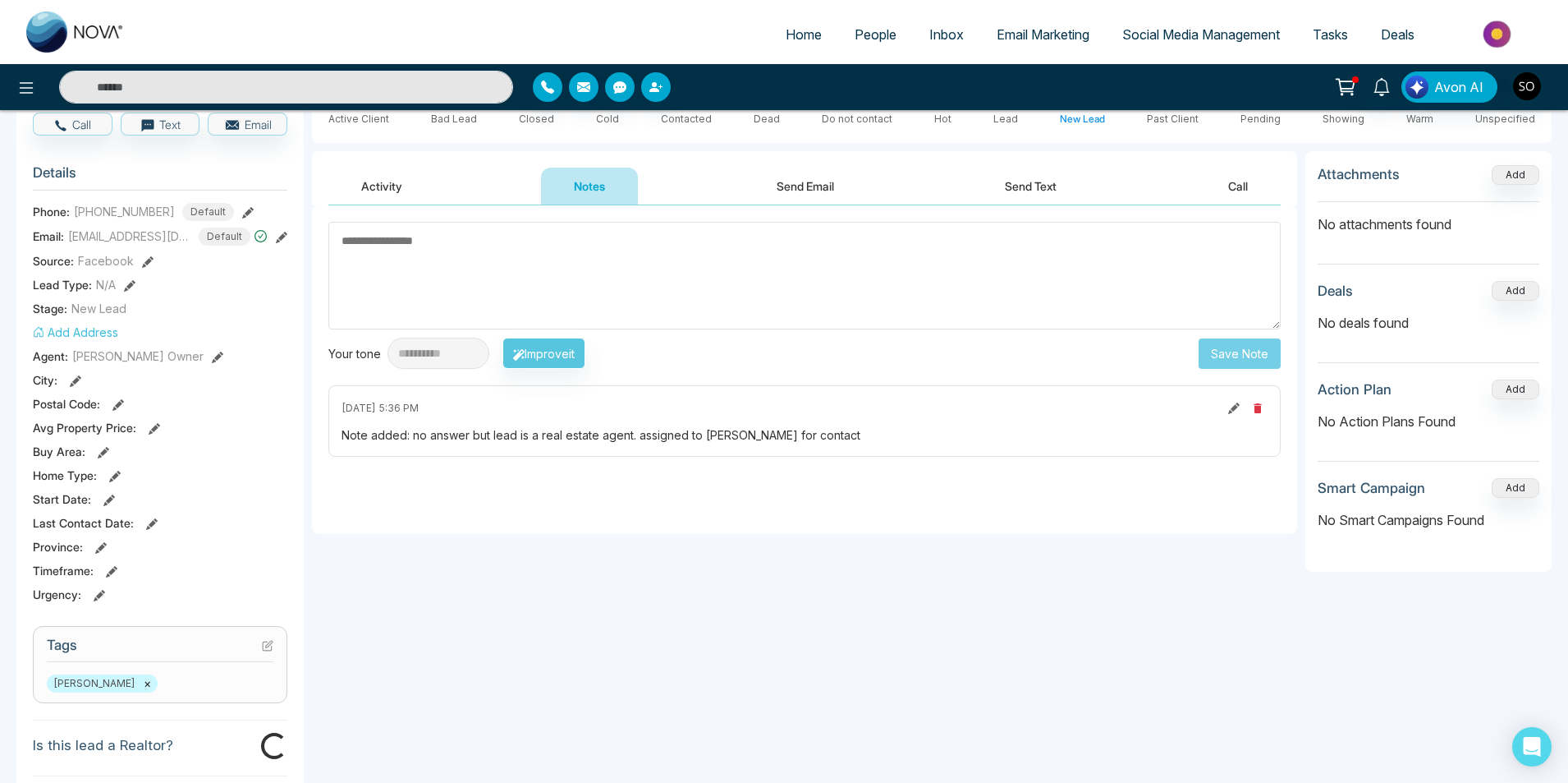
scroll to position [109, 0]
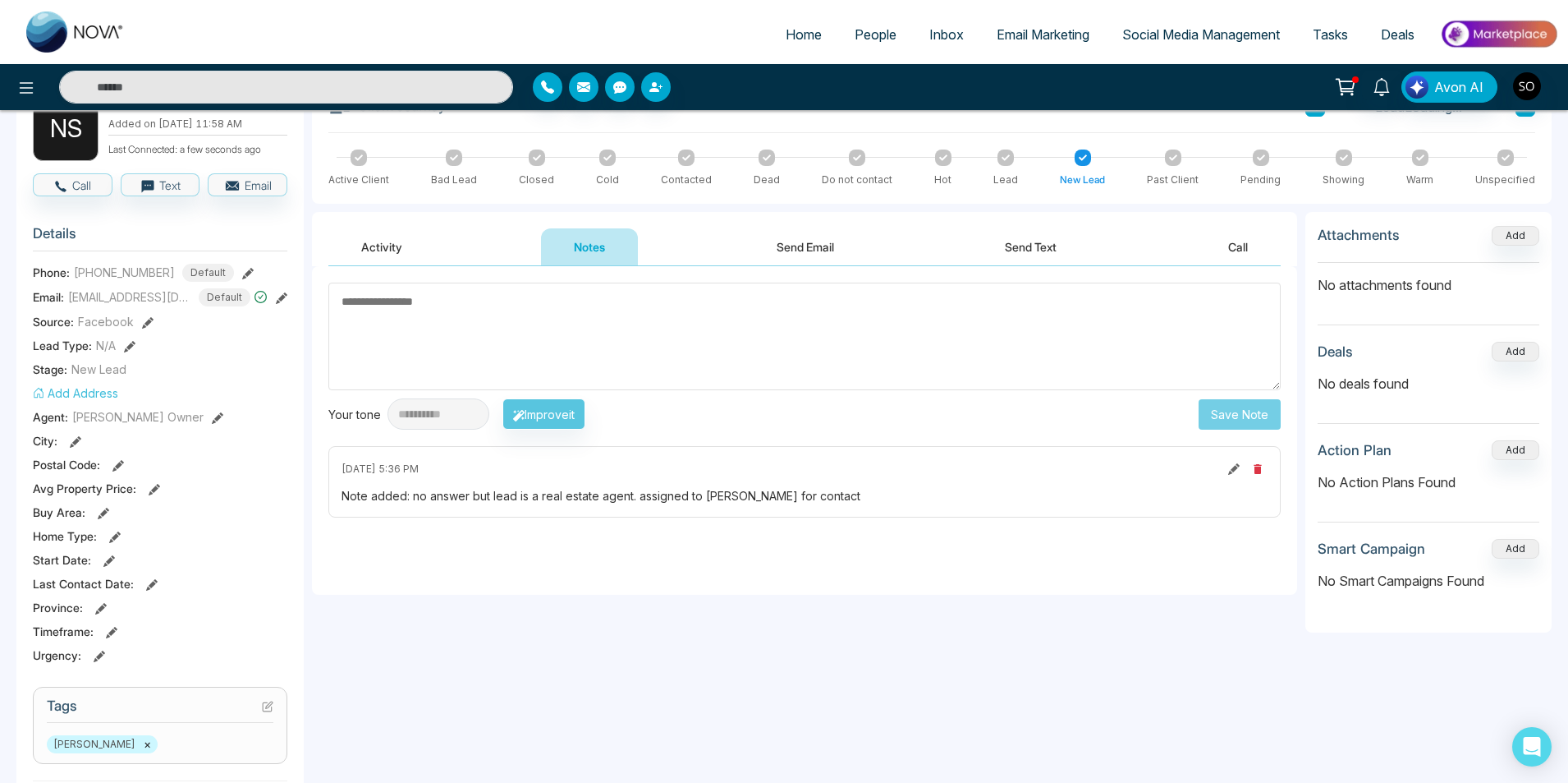
click at [212, 424] on icon at bounding box center [217, 417] width 11 height 11
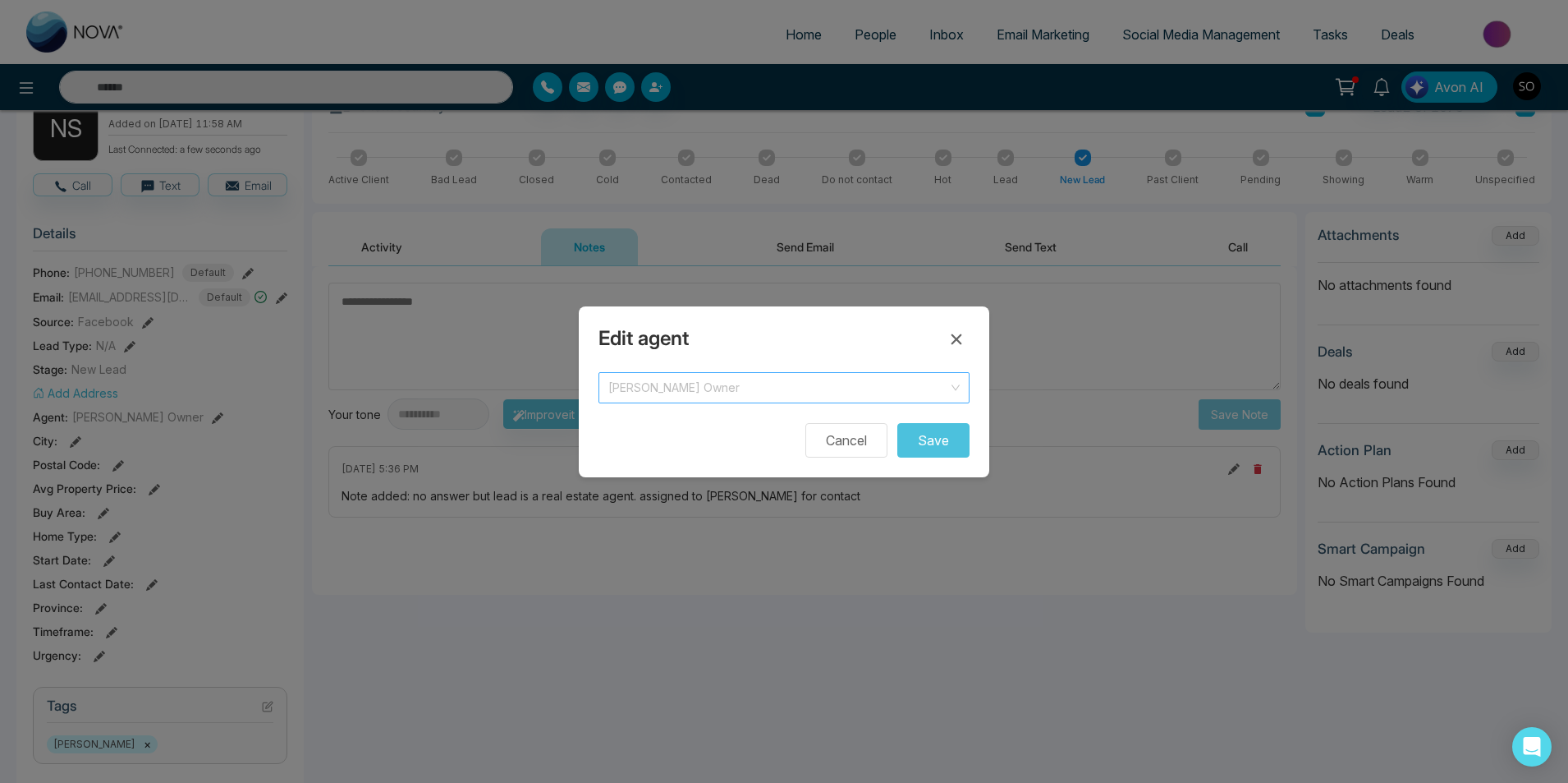
click at [736, 381] on span "[PERSON_NAME] Owner" at bounding box center [784, 388] width 352 height 23
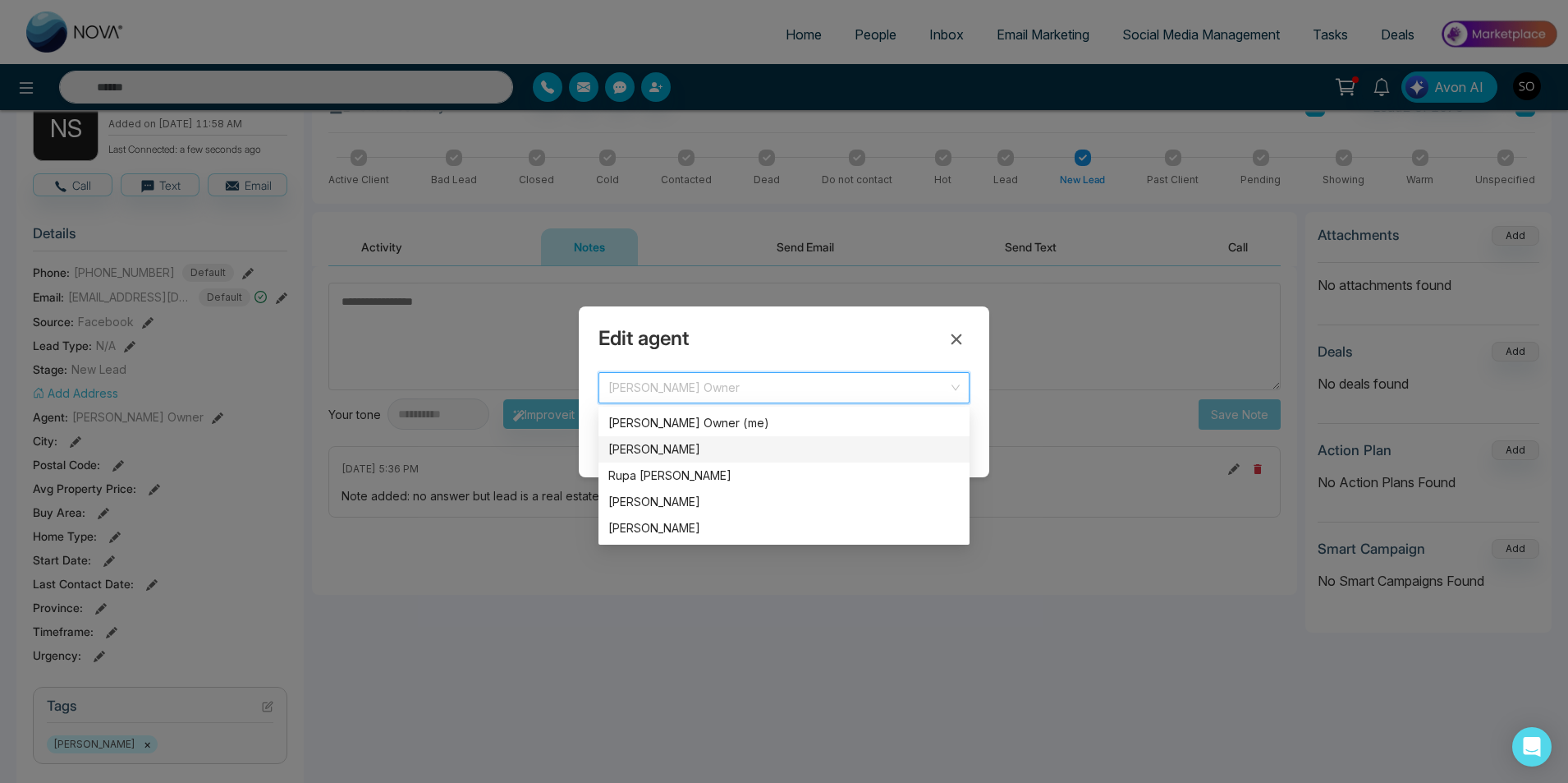
click at [708, 448] on div "[PERSON_NAME]" at bounding box center [784, 449] width 352 height 18
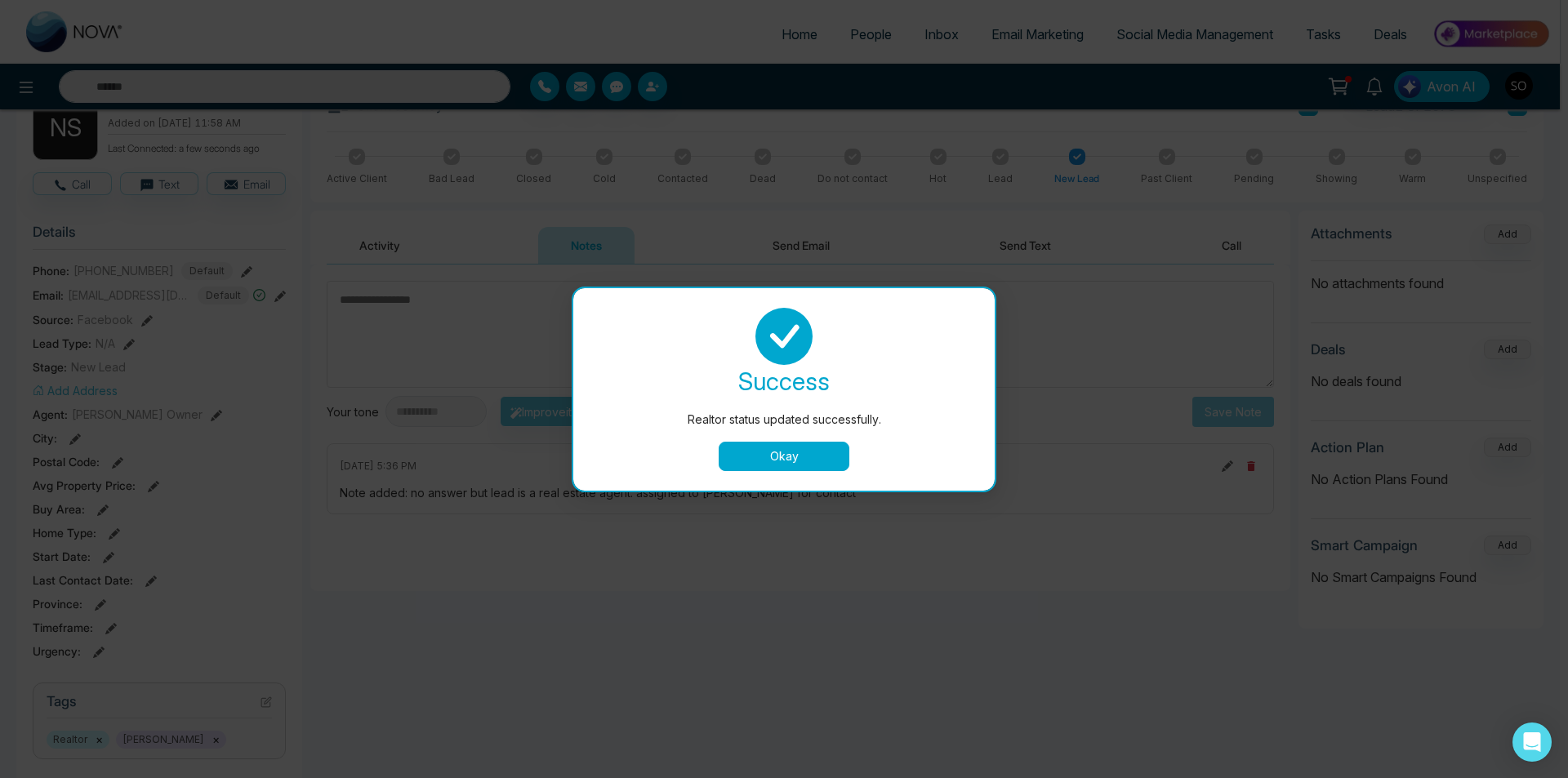
click at [809, 451] on button "Okay" at bounding box center [784, 456] width 130 height 30
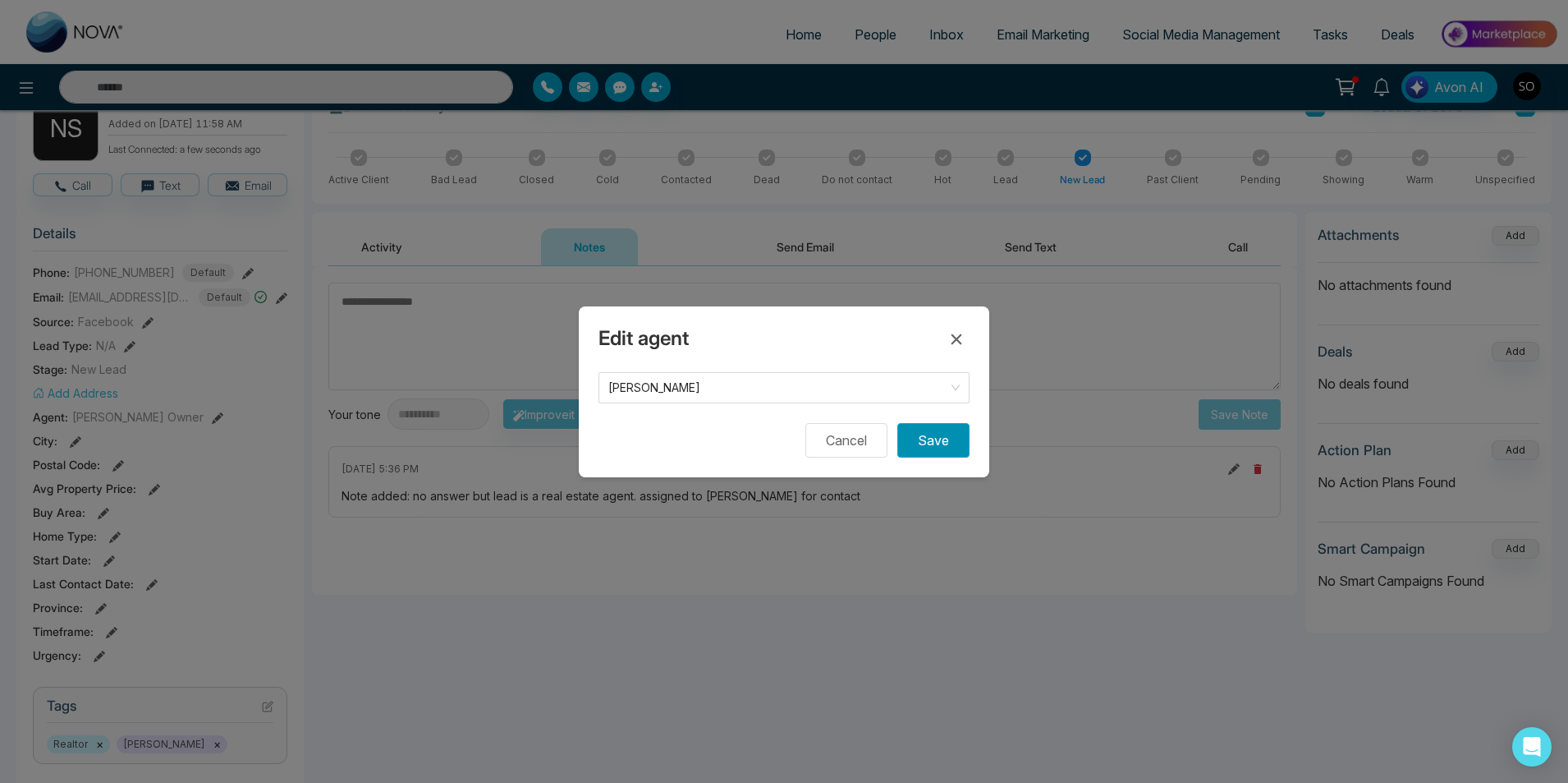
click at [928, 451] on button "Save" at bounding box center [933, 440] width 73 height 34
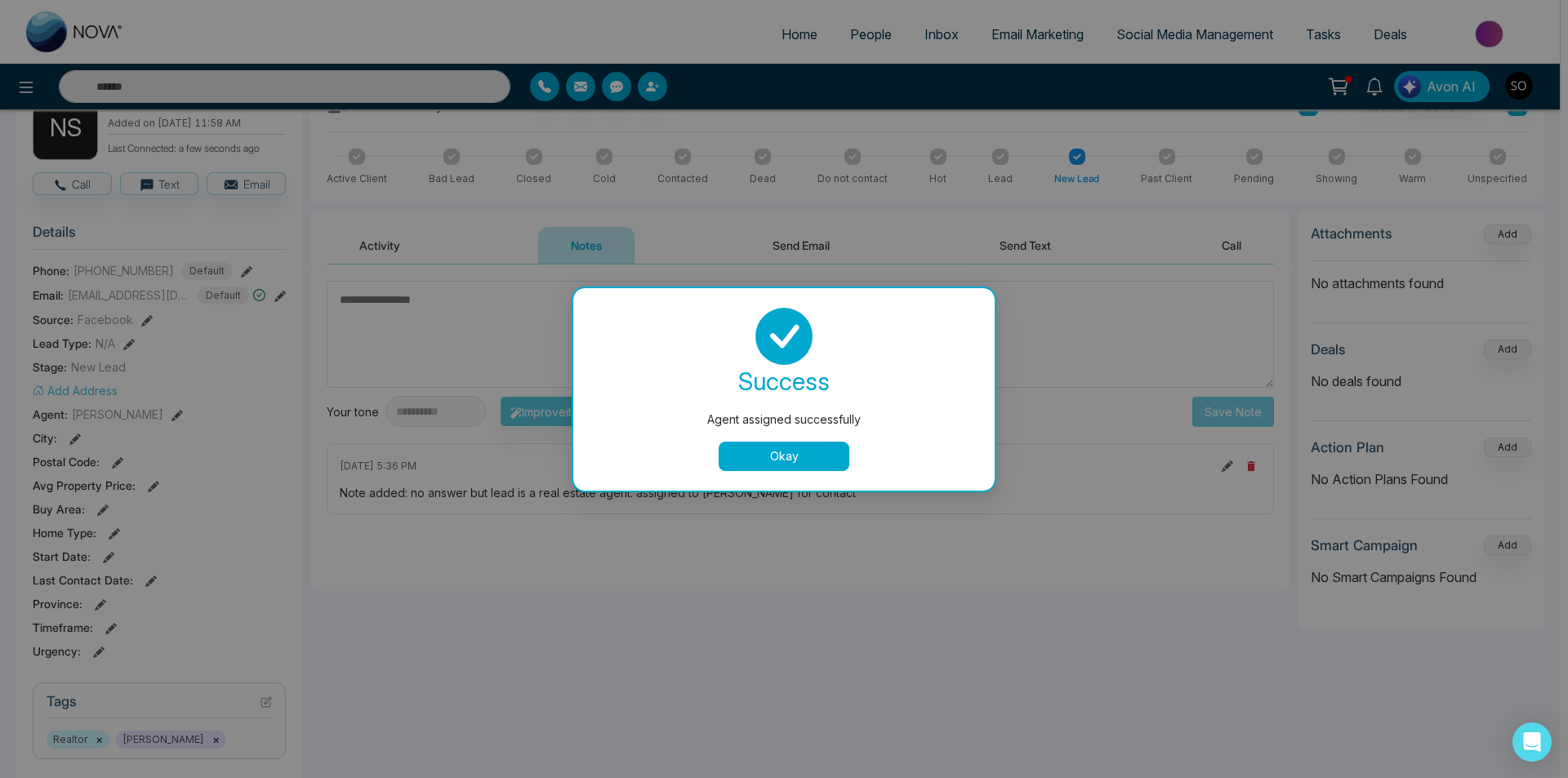
click at [817, 457] on button "Okay" at bounding box center [784, 456] width 130 height 30
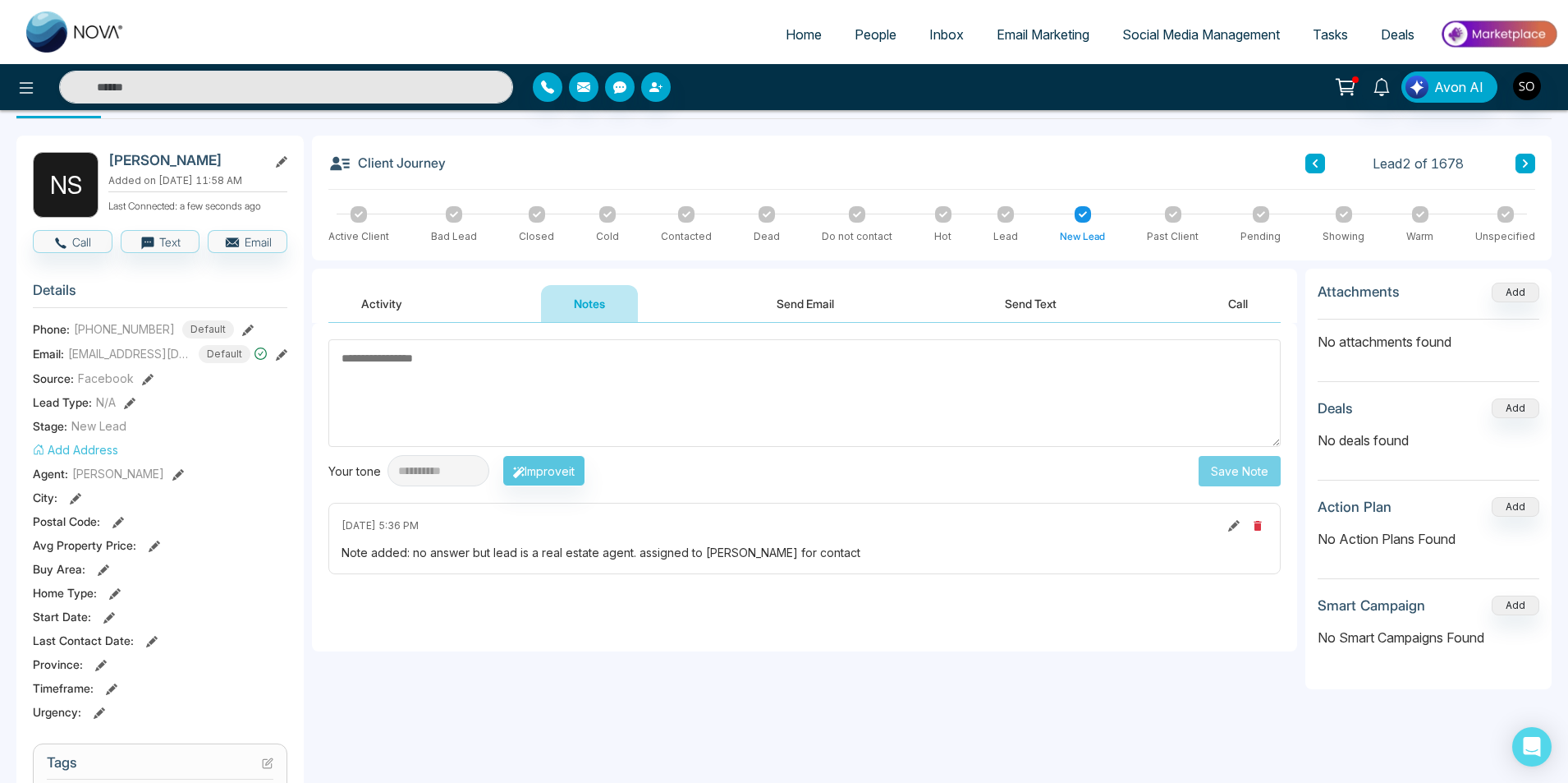
scroll to position [0, 0]
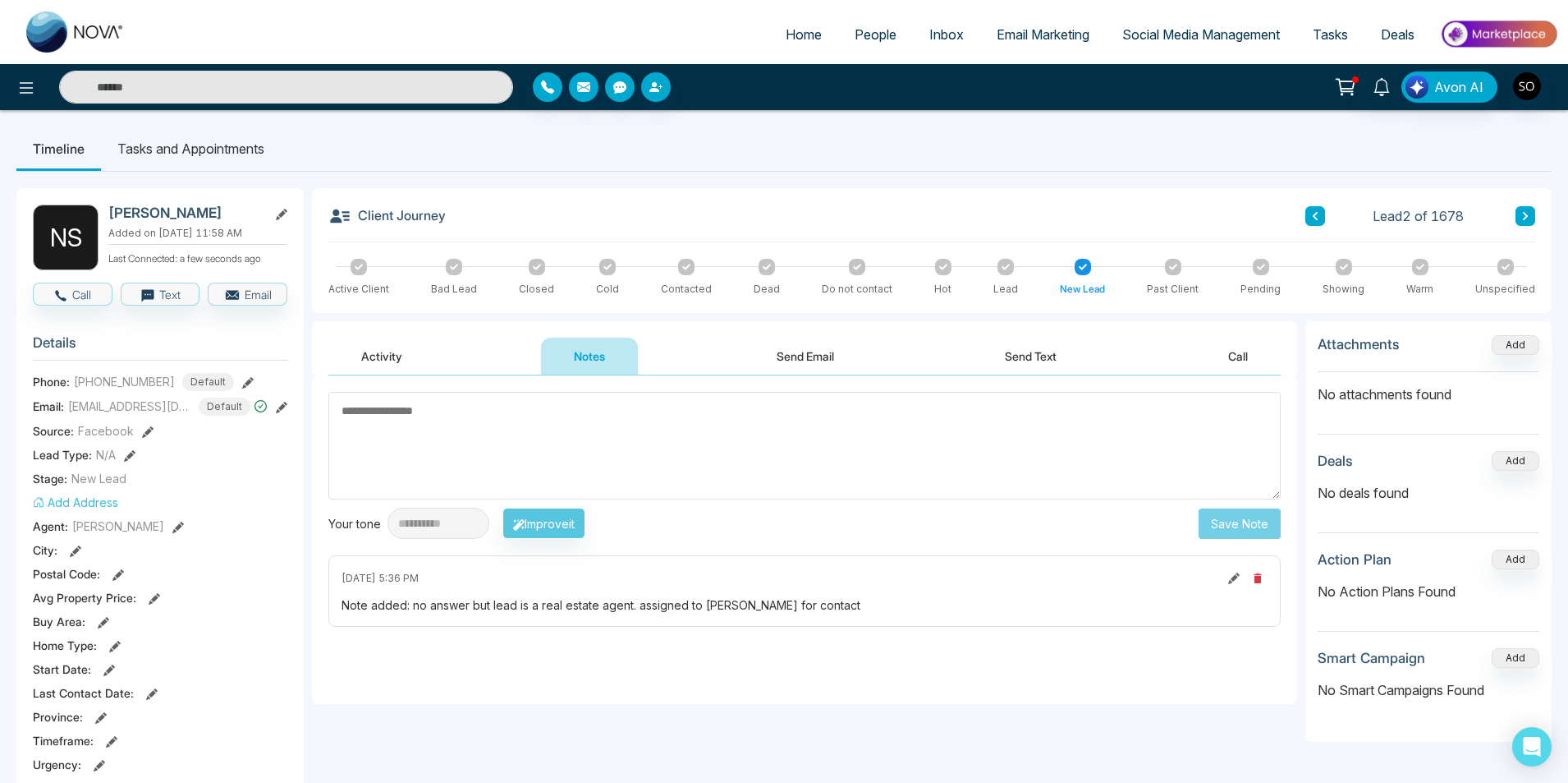
click at [1310, 212] on button at bounding box center [1315, 216] width 20 height 20
